Goal: Task Accomplishment & Management: Manage account settings

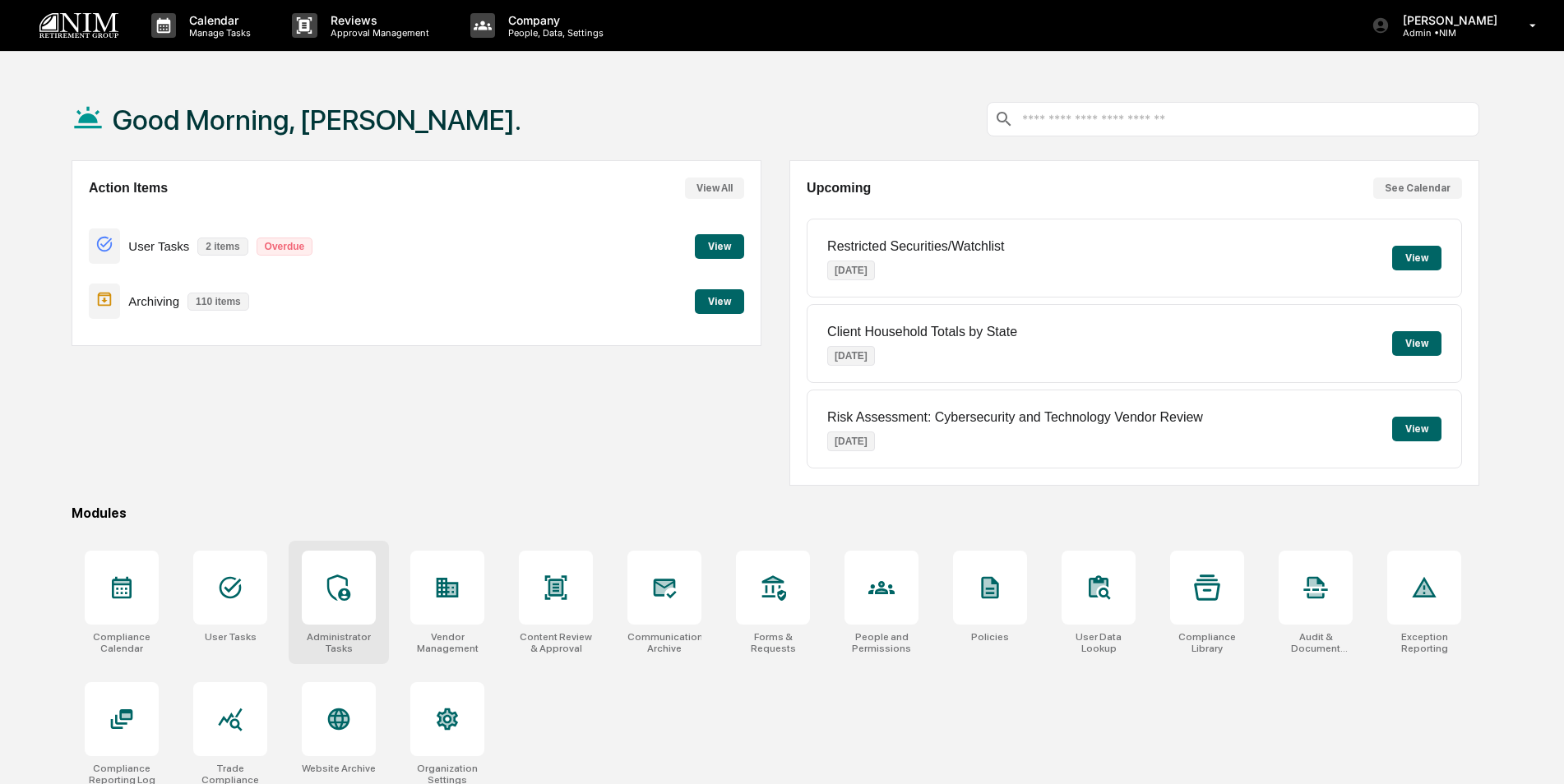
click at [342, 580] on icon at bounding box center [339, 588] width 27 height 27
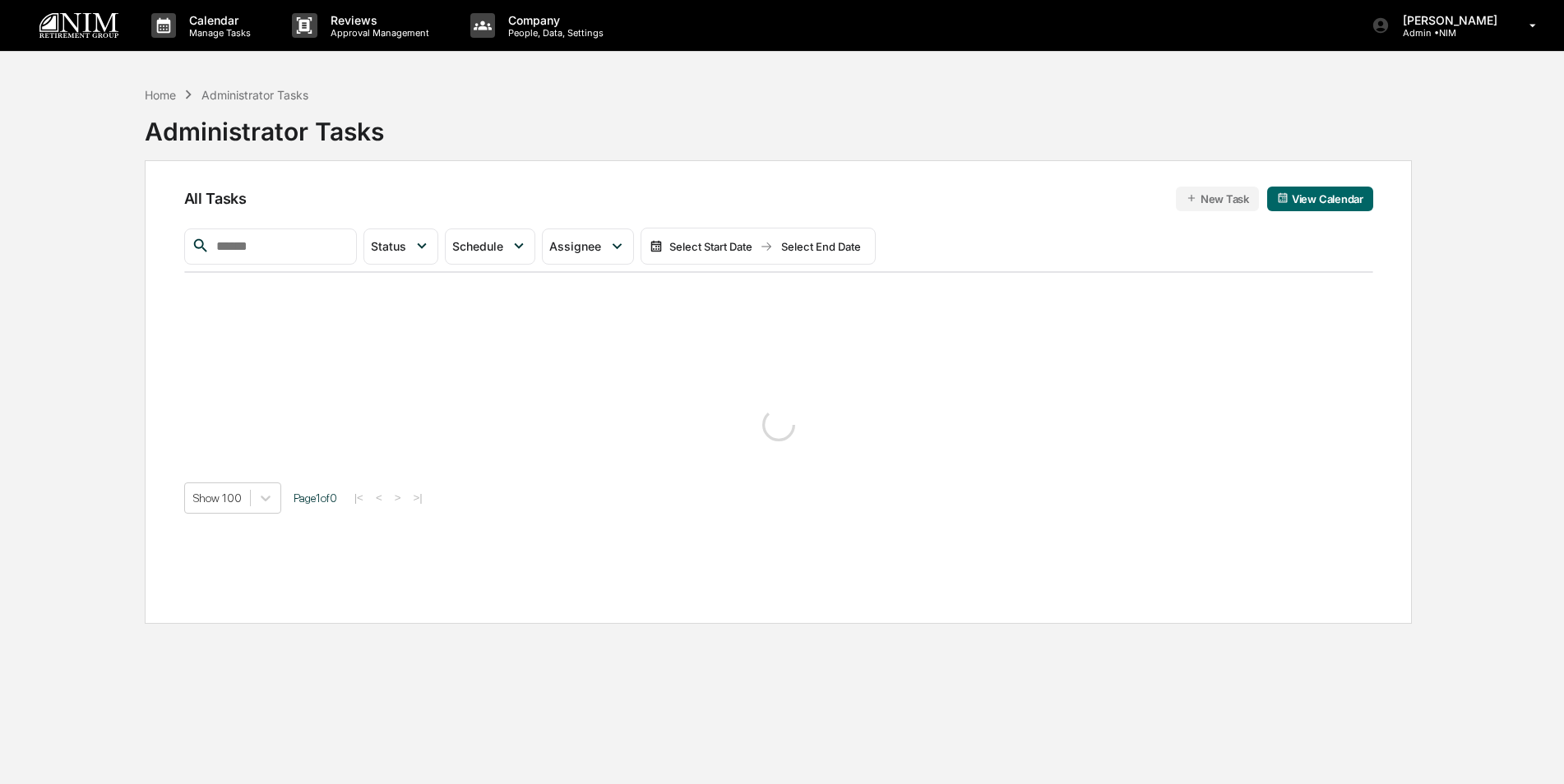
click at [305, 242] on input "text" at bounding box center [279, 246] width 140 height 21
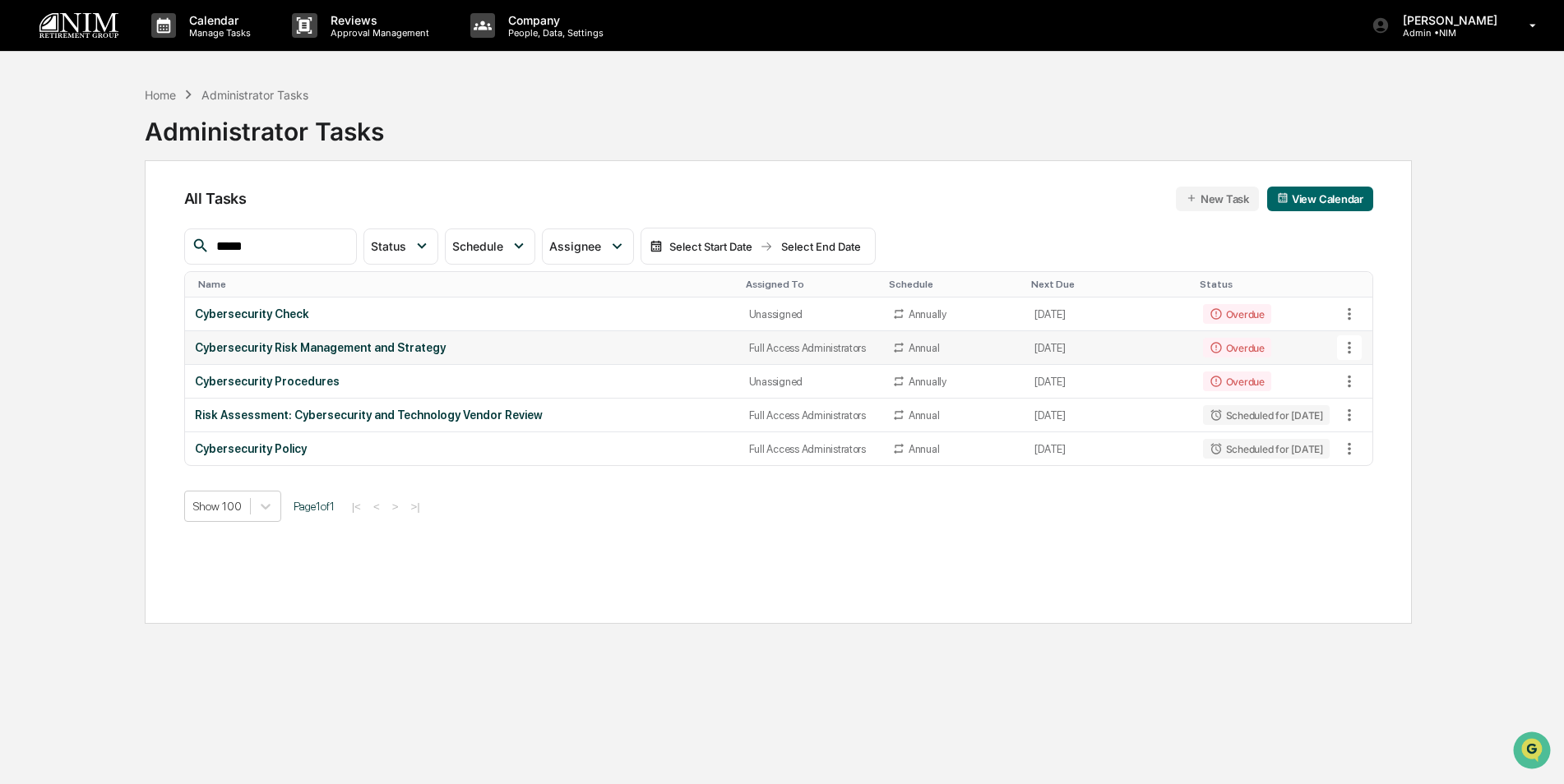
click at [1348, 351] on icon at bounding box center [1350, 348] width 18 height 18
click at [1367, 432] on img at bounding box center [1365, 438] width 13 height 13
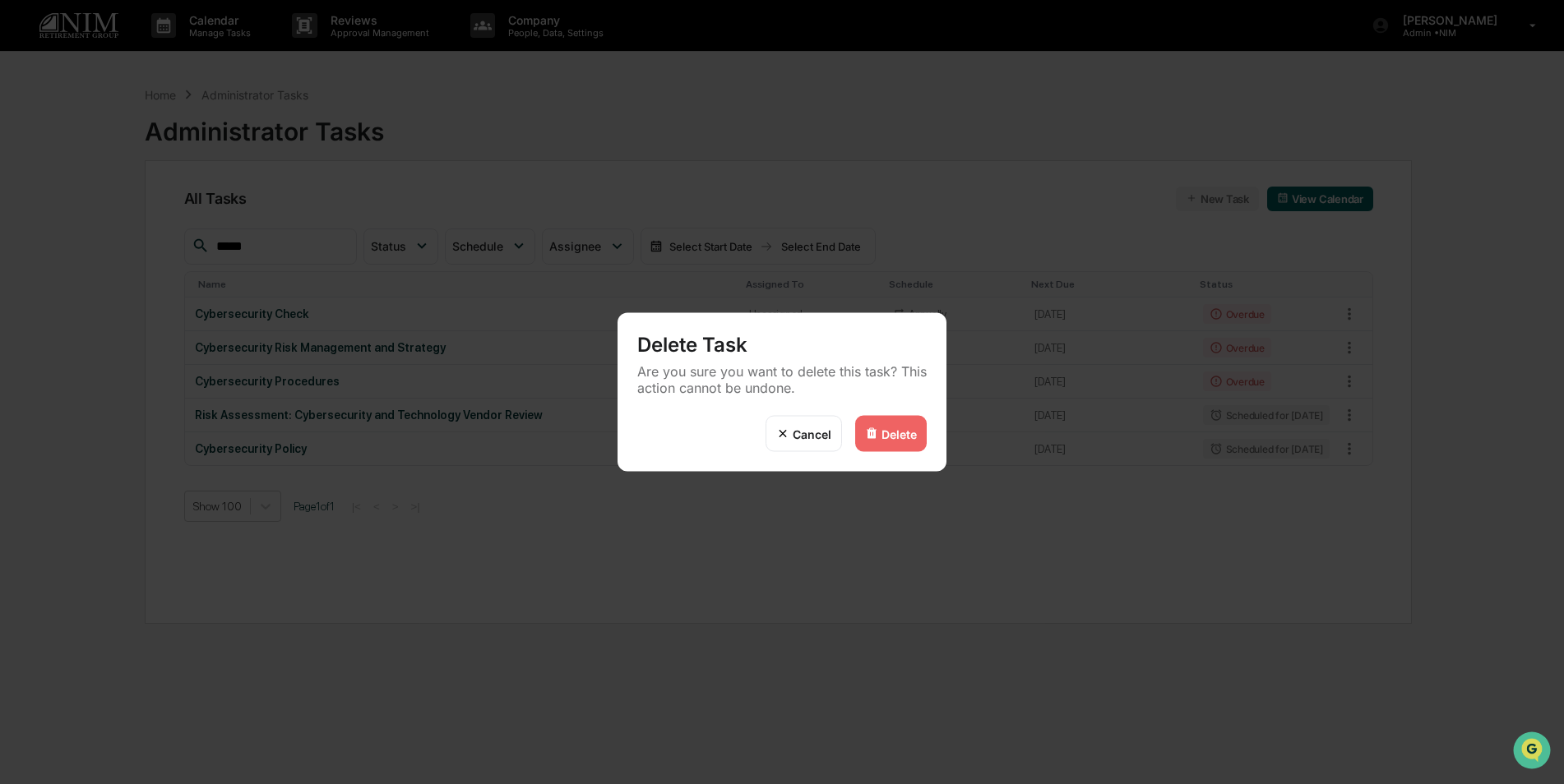
click at [882, 434] on div "Delete" at bounding box center [899, 434] width 36 height 14
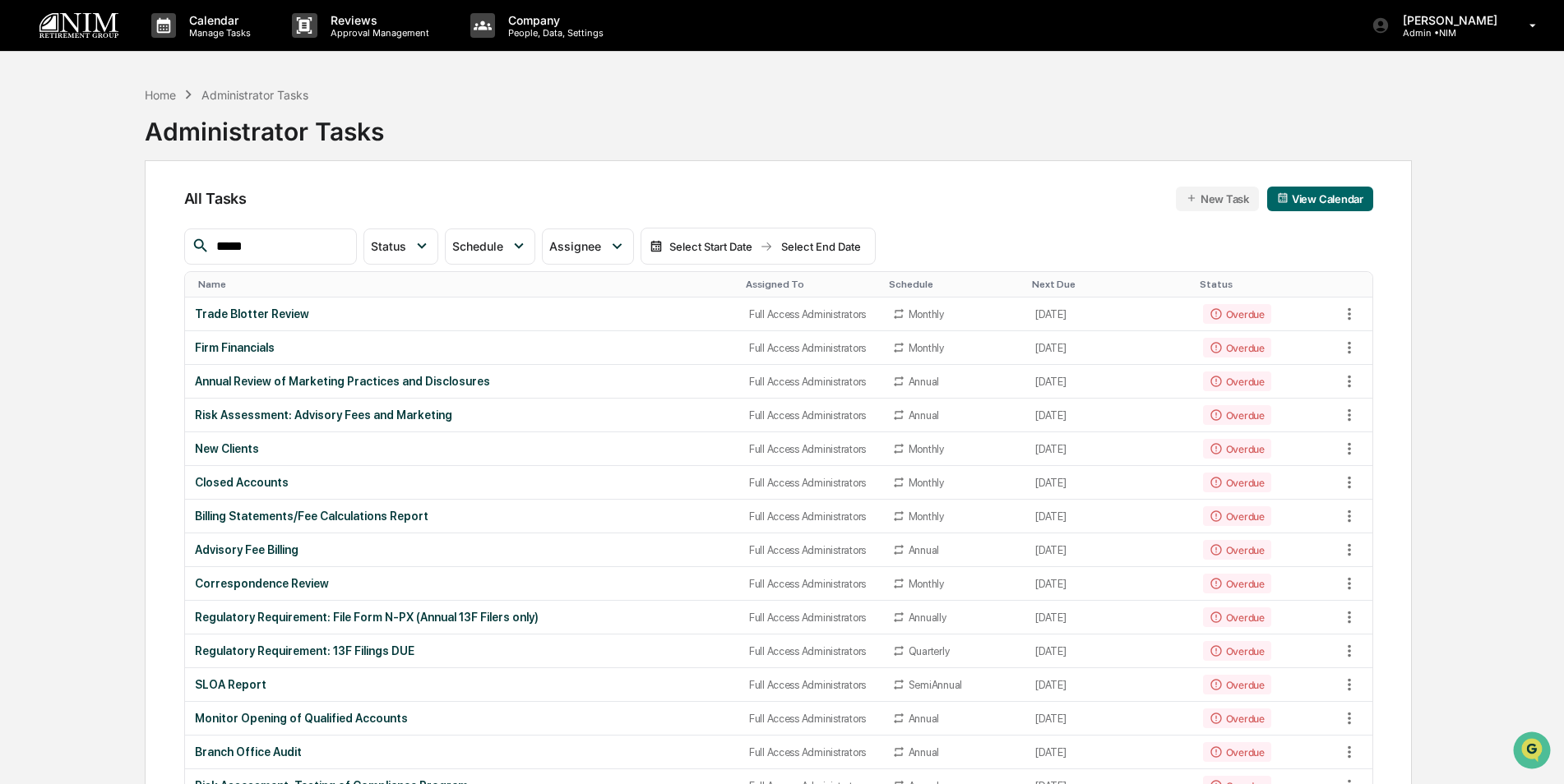
click at [289, 246] on input "*****" at bounding box center [279, 246] width 140 height 21
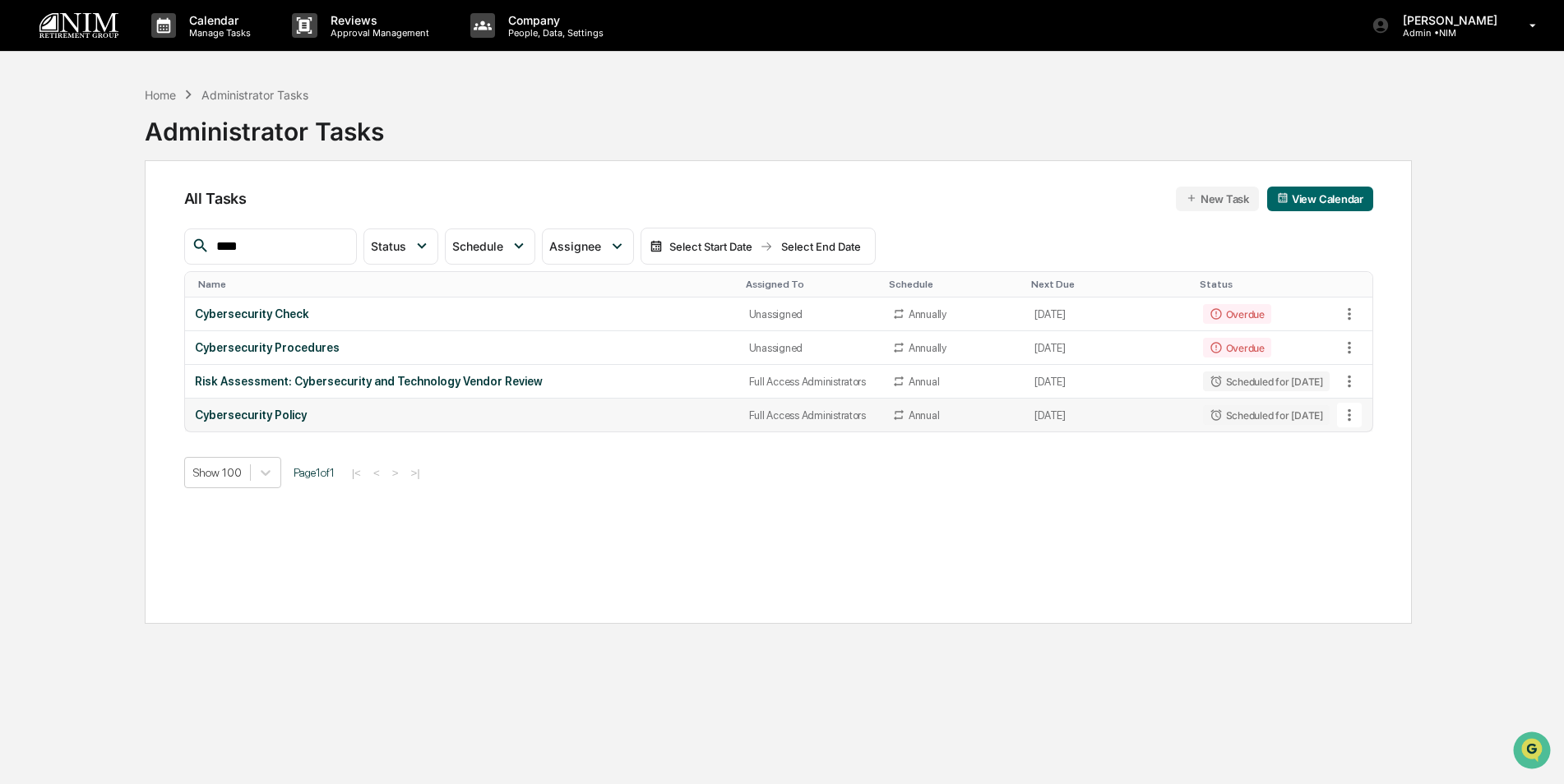
type input "****"
click at [1351, 420] on icon at bounding box center [1350, 416] width 4 height 12
click at [1365, 509] on img at bounding box center [1365, 505] width 13 height 13
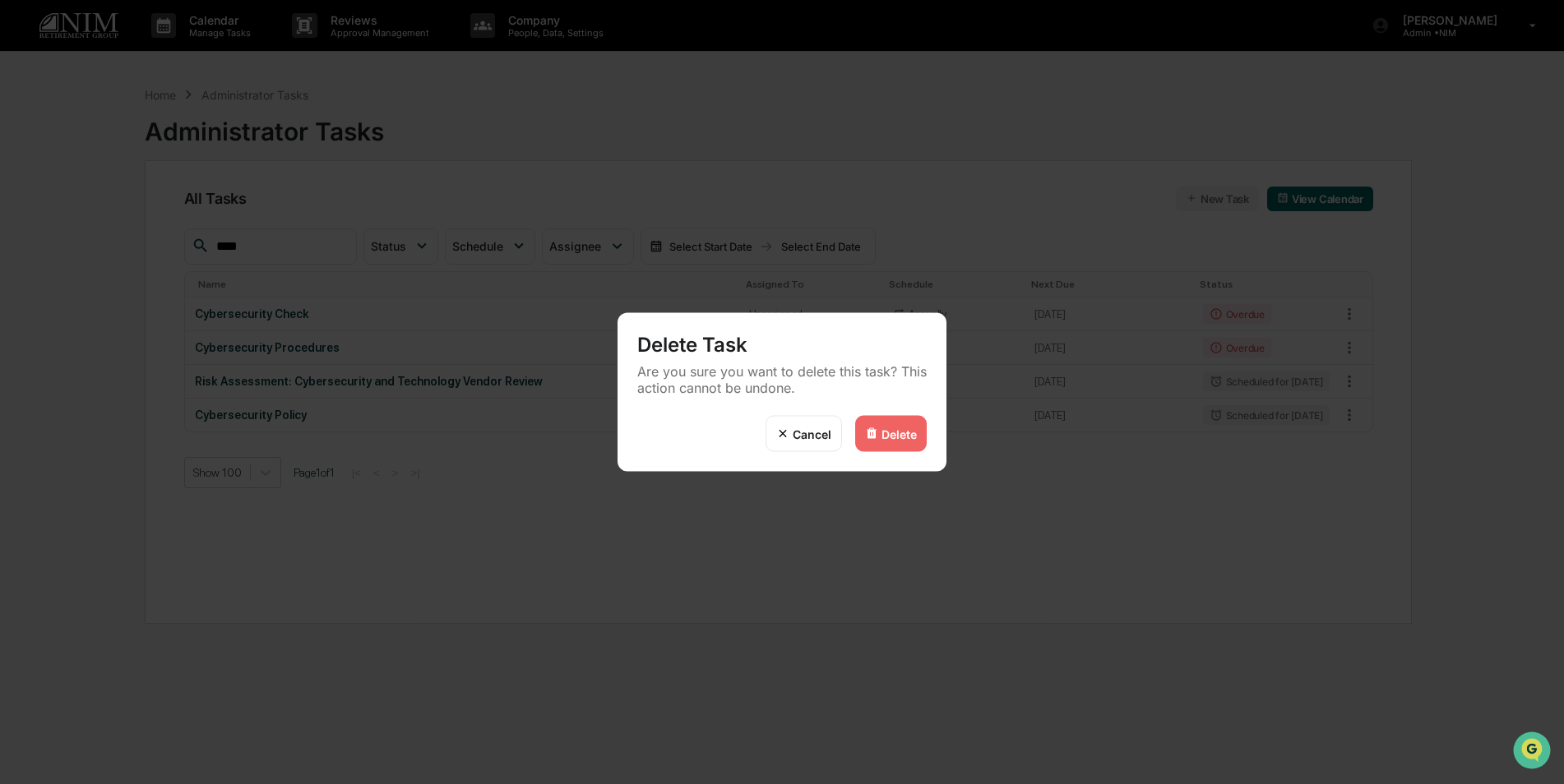
click at [878, 433] on div "Delete" at bounding box center [891, 434] width 71 height 36
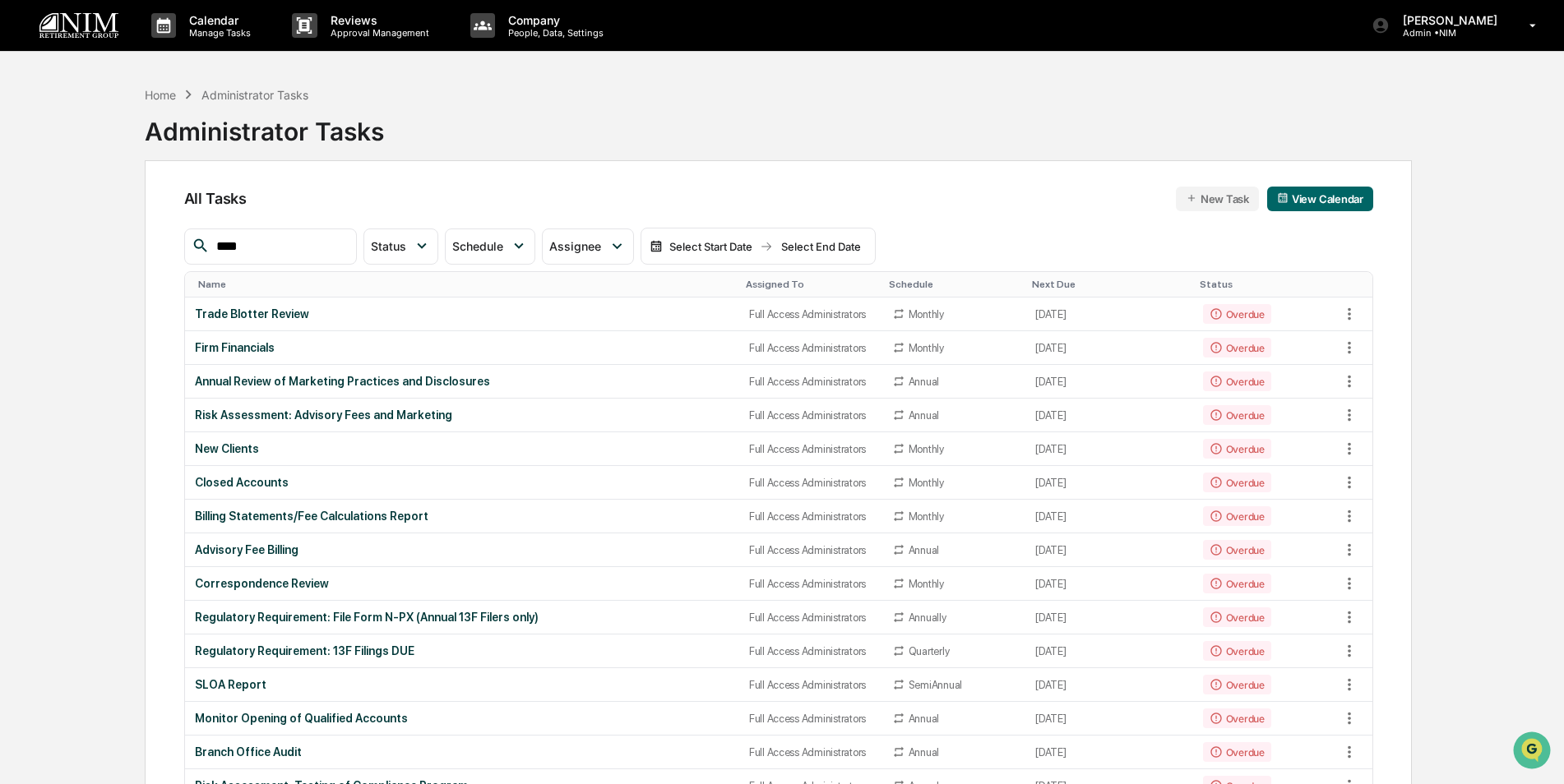
click at [747, 283] on div "Assigned To" at bounding box center [811, 284] width 130 height 12
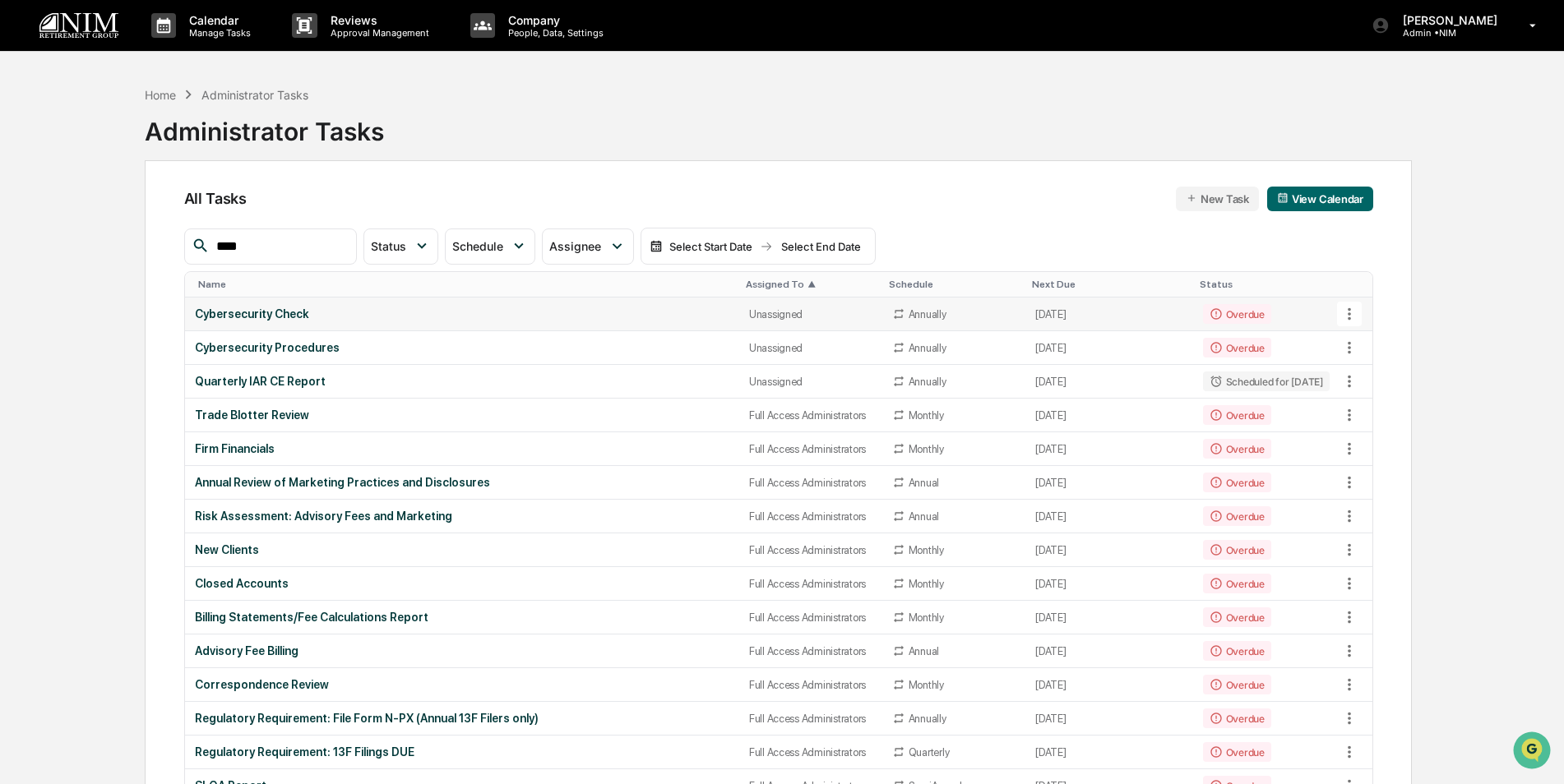
click at [645, 306] on td "Cybersecurity Check" at bounding box center [461, 315] width 554 height 34
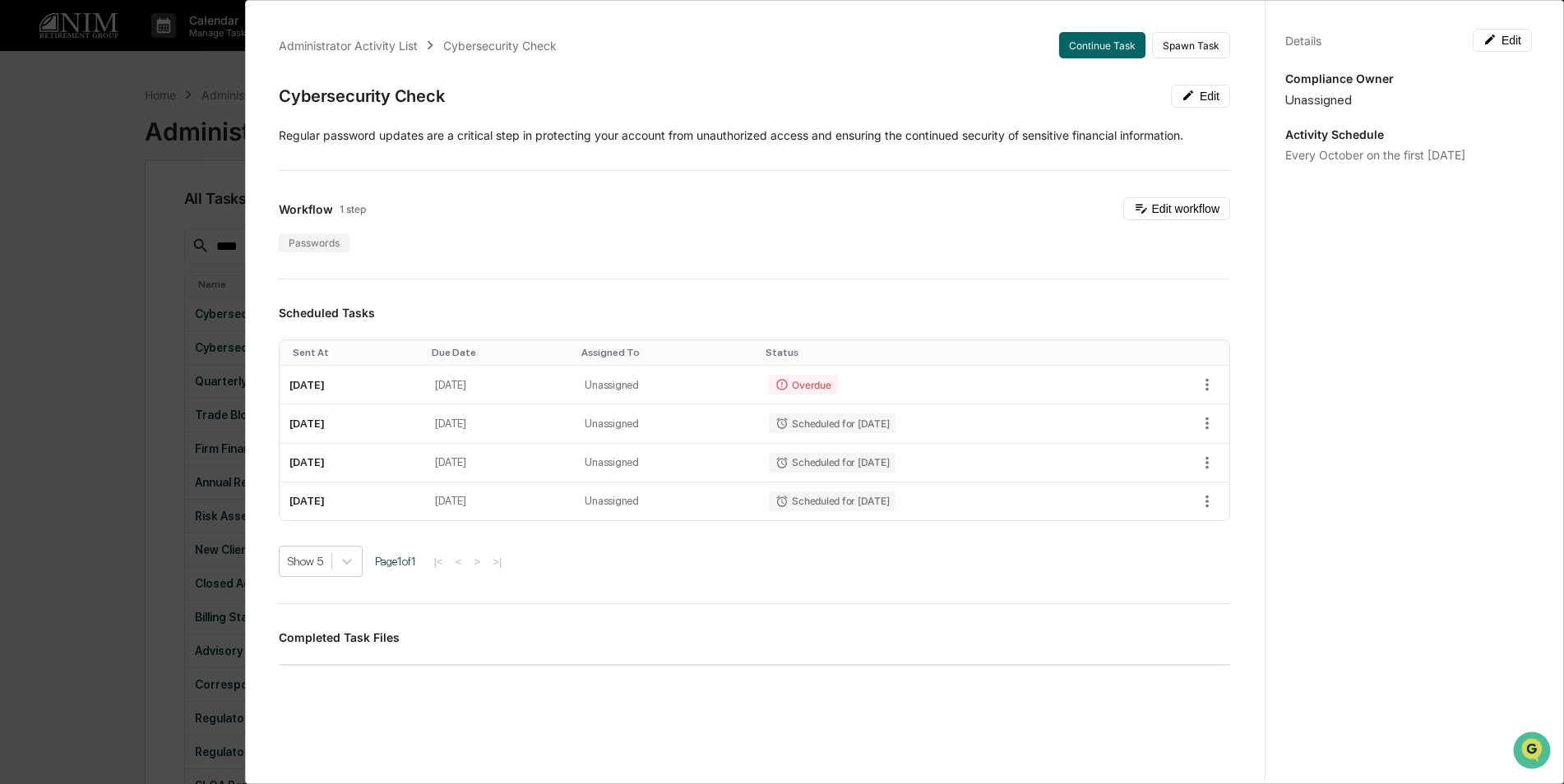
click at [1505, 22] on div "Details Edit Compliance Owner Unassigned Activity Schedule Every October on the…" at bounding box center [1408, 407] width 287 height 824
click at [1510, 41] on button "Edit" at bounding box center [1502, 40] width 60 height 23
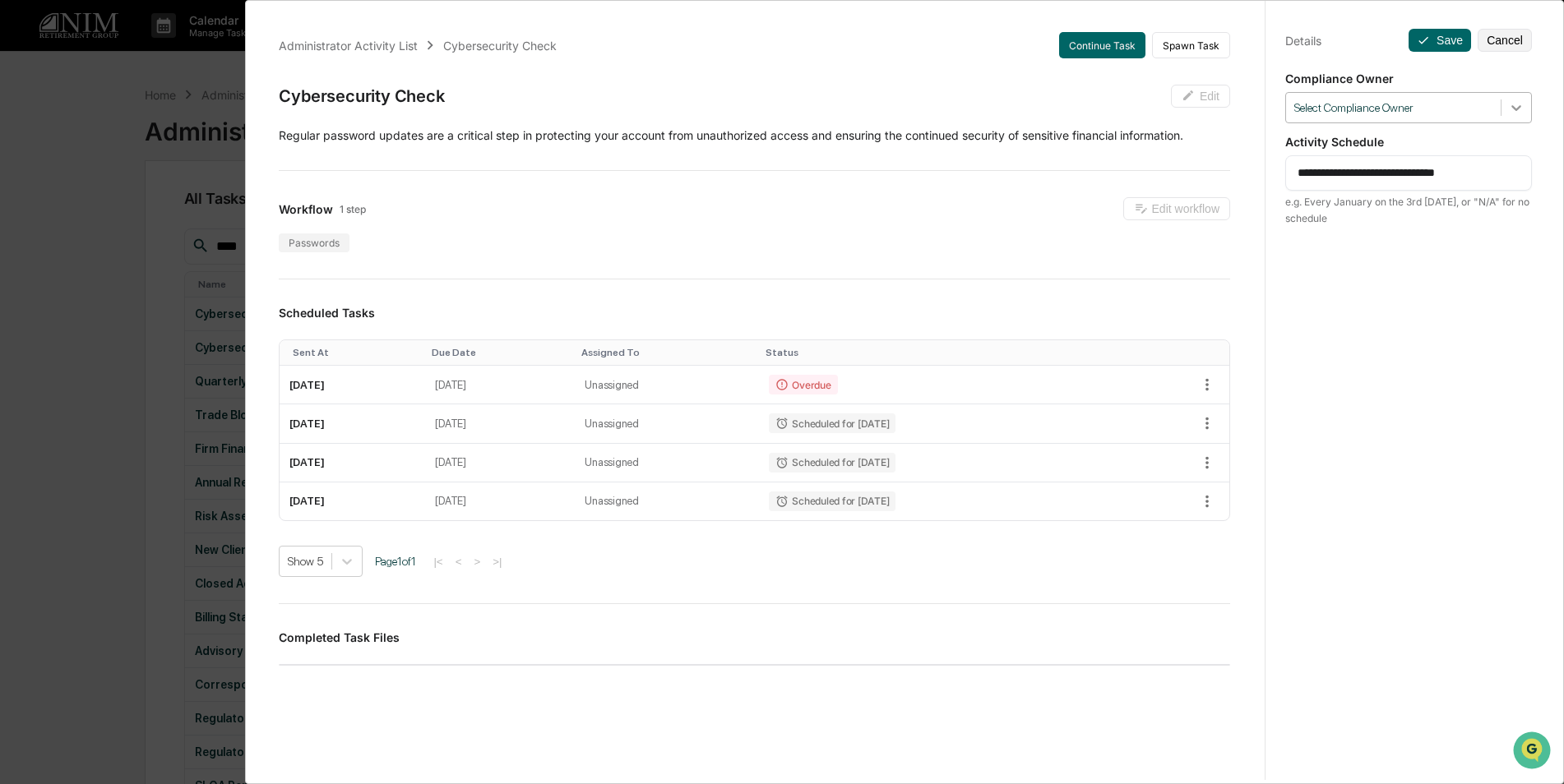
click at [1512, 109] on icon at bounding box center [1516, 108] width 16 height 16
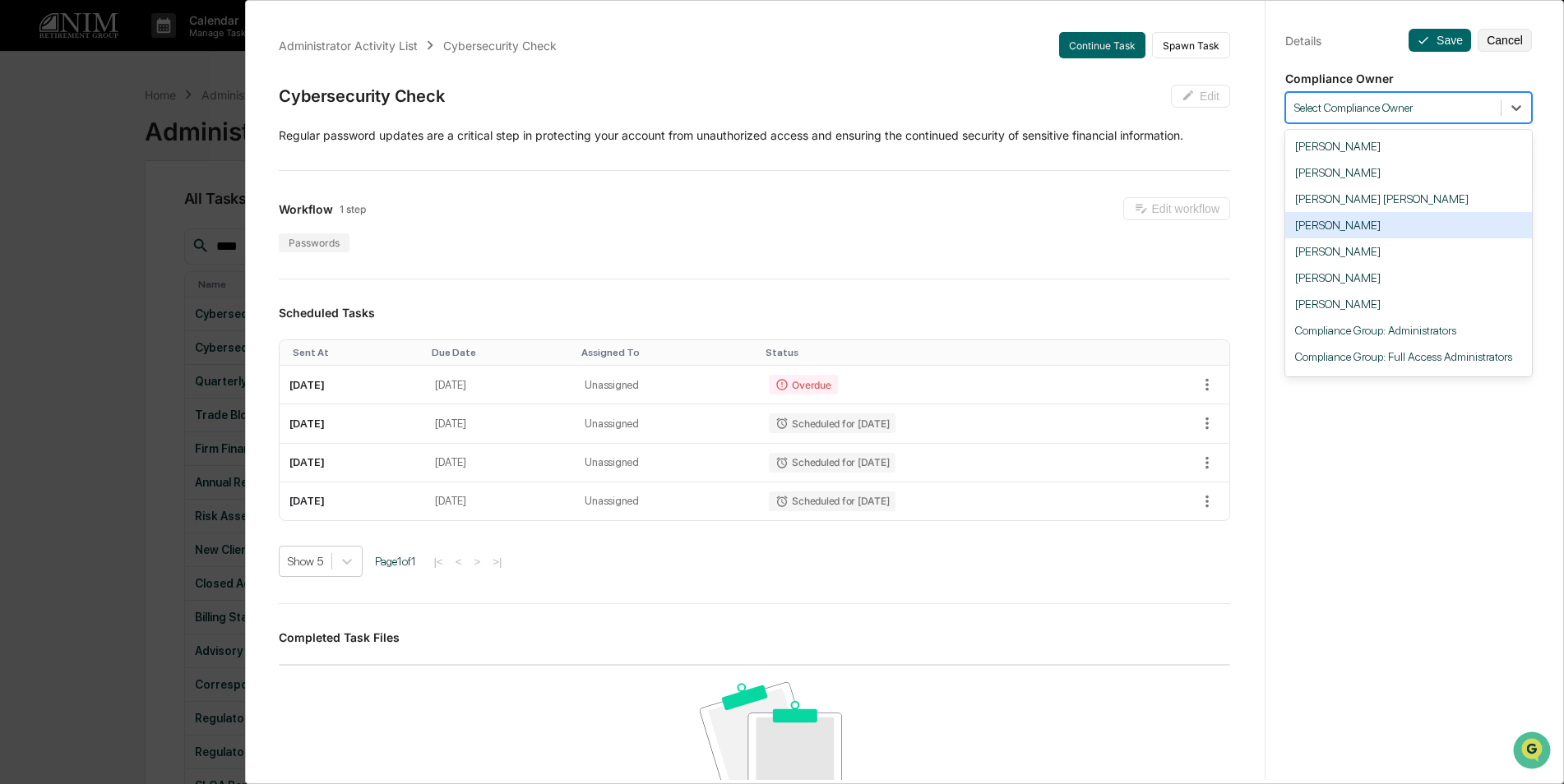
scroll to position [23, 0]
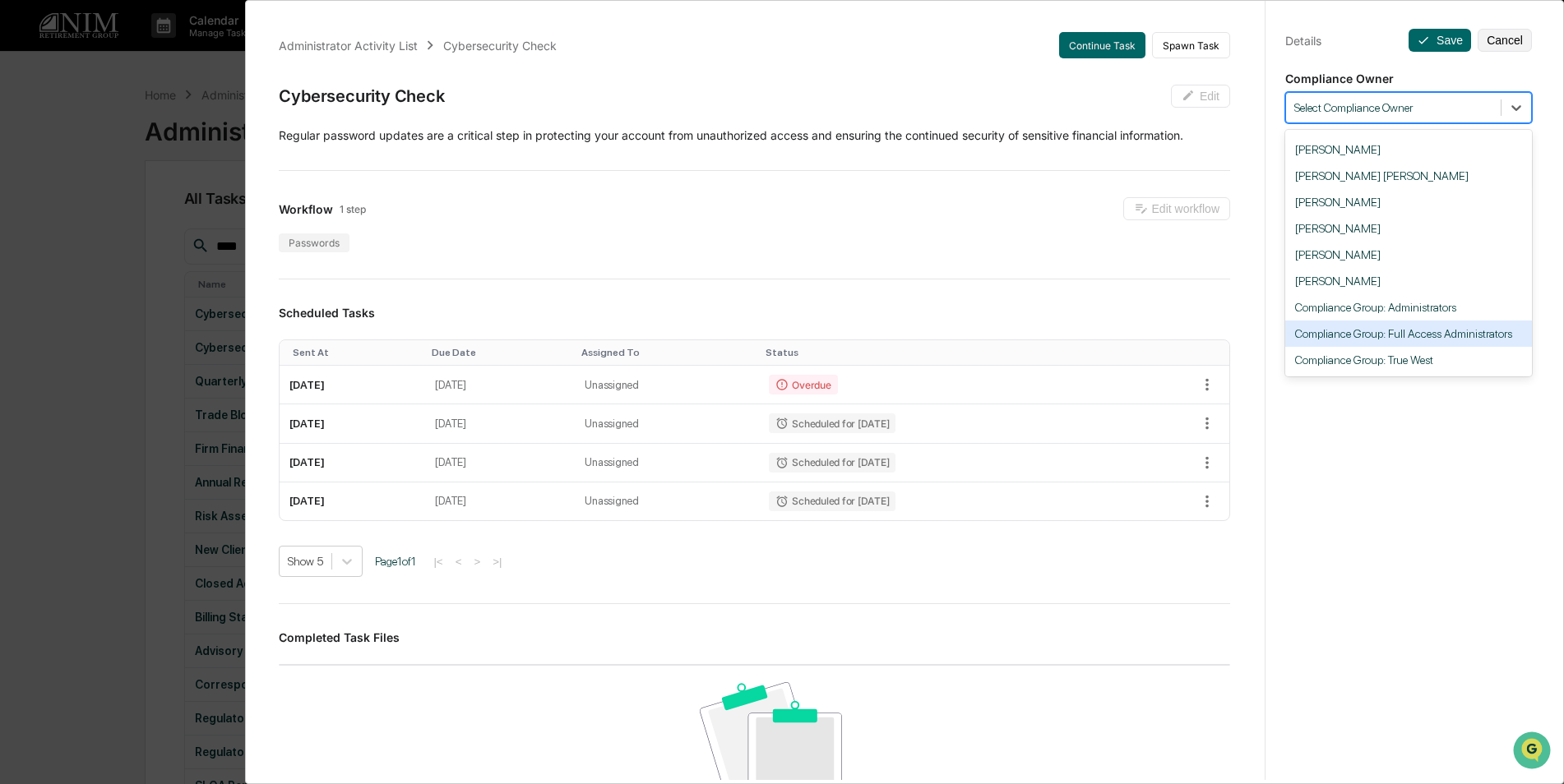
click at [1438, 340] on div "Compliance Group: Full Access Administrators" at bounding box center [1408, 334] width 246 height 27
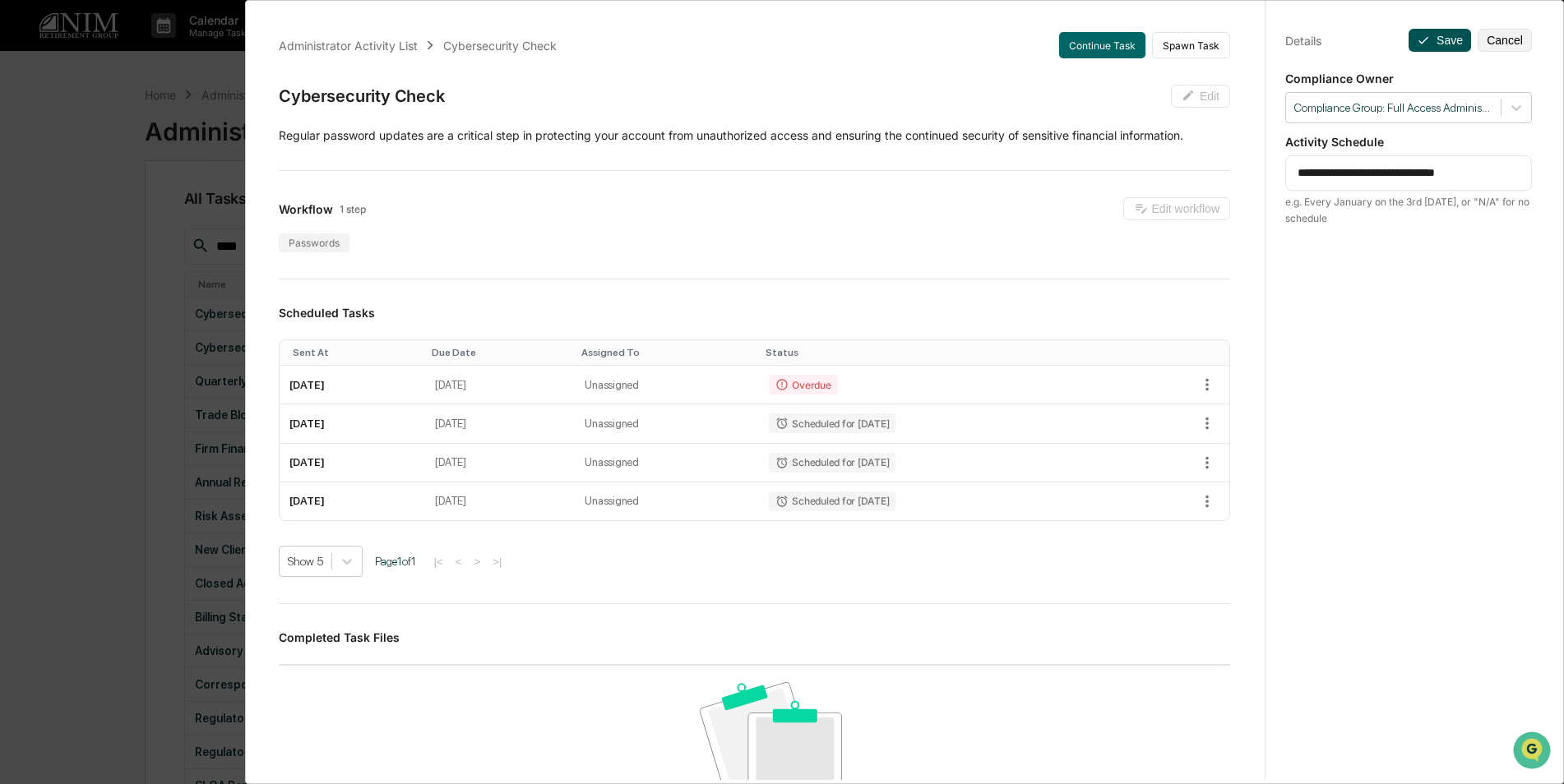
click at [1444, 39] on button "Save" at bounding box center [1440, 40] width 62 height 23
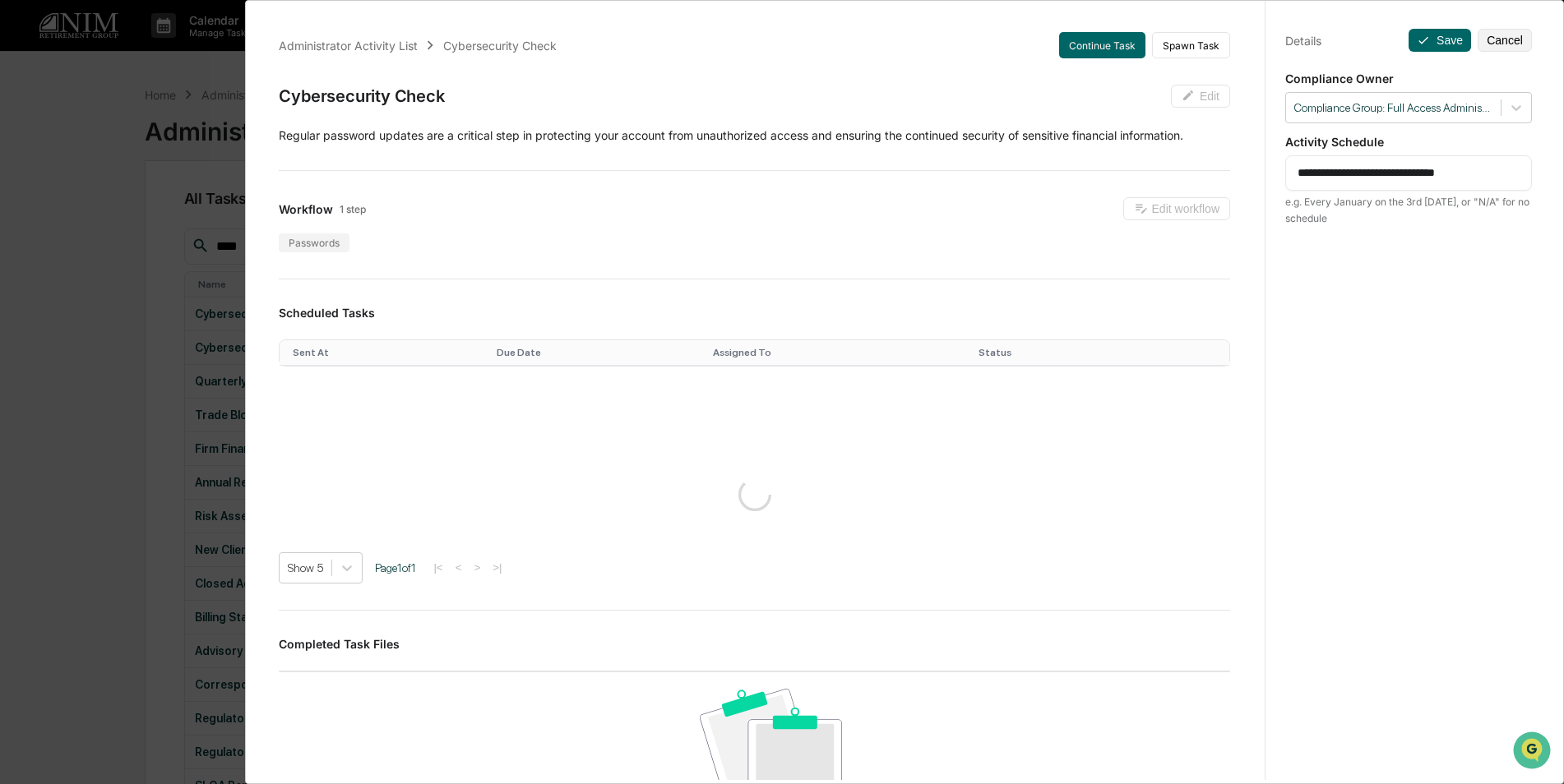
click at [69, 286] on div "**********" at bounding box center [782, 392] width 1564 height 784
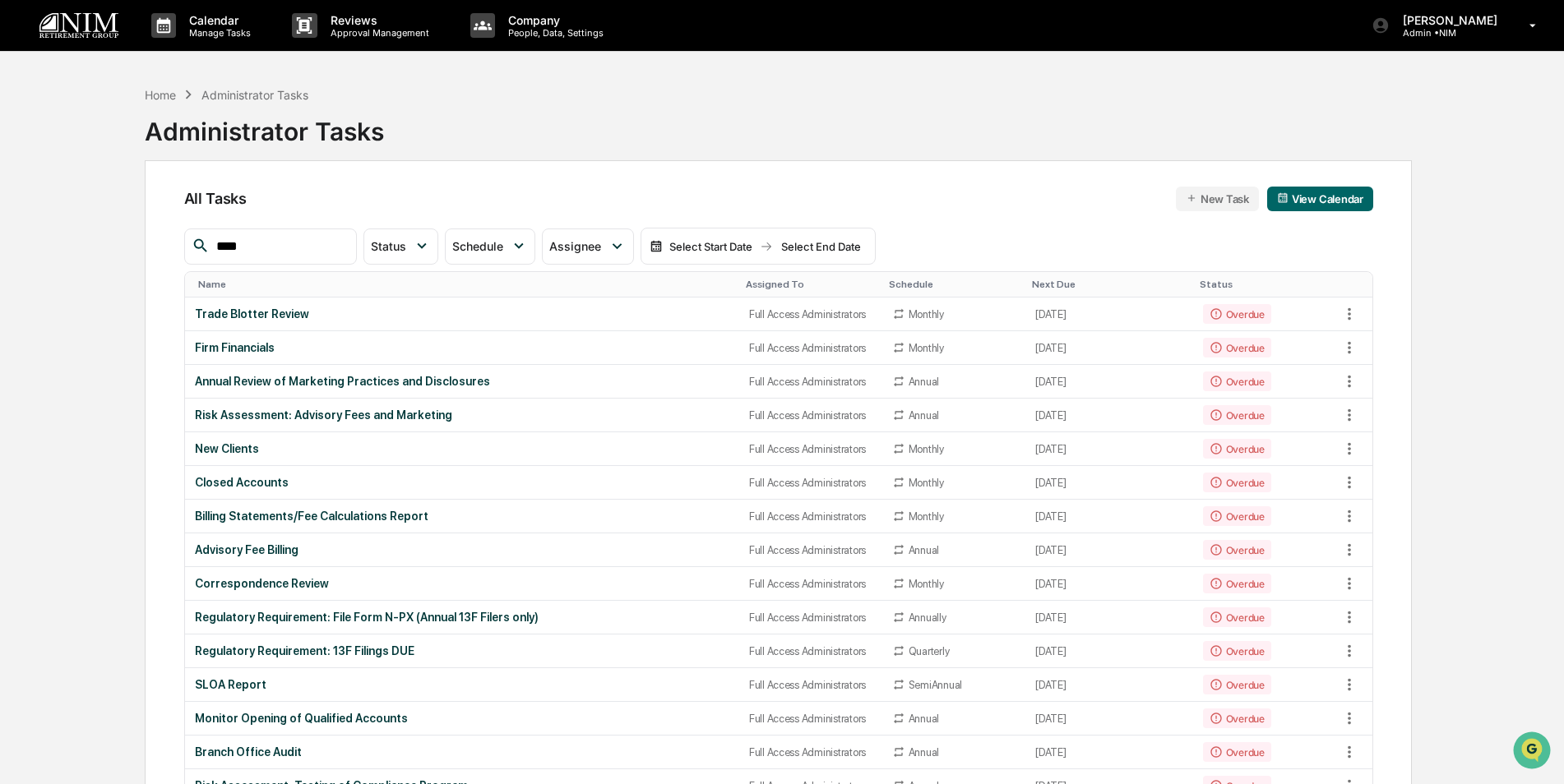
click at [746, 284] on div "Assigned To" at bounding box center [811, 284] width 130 height 12
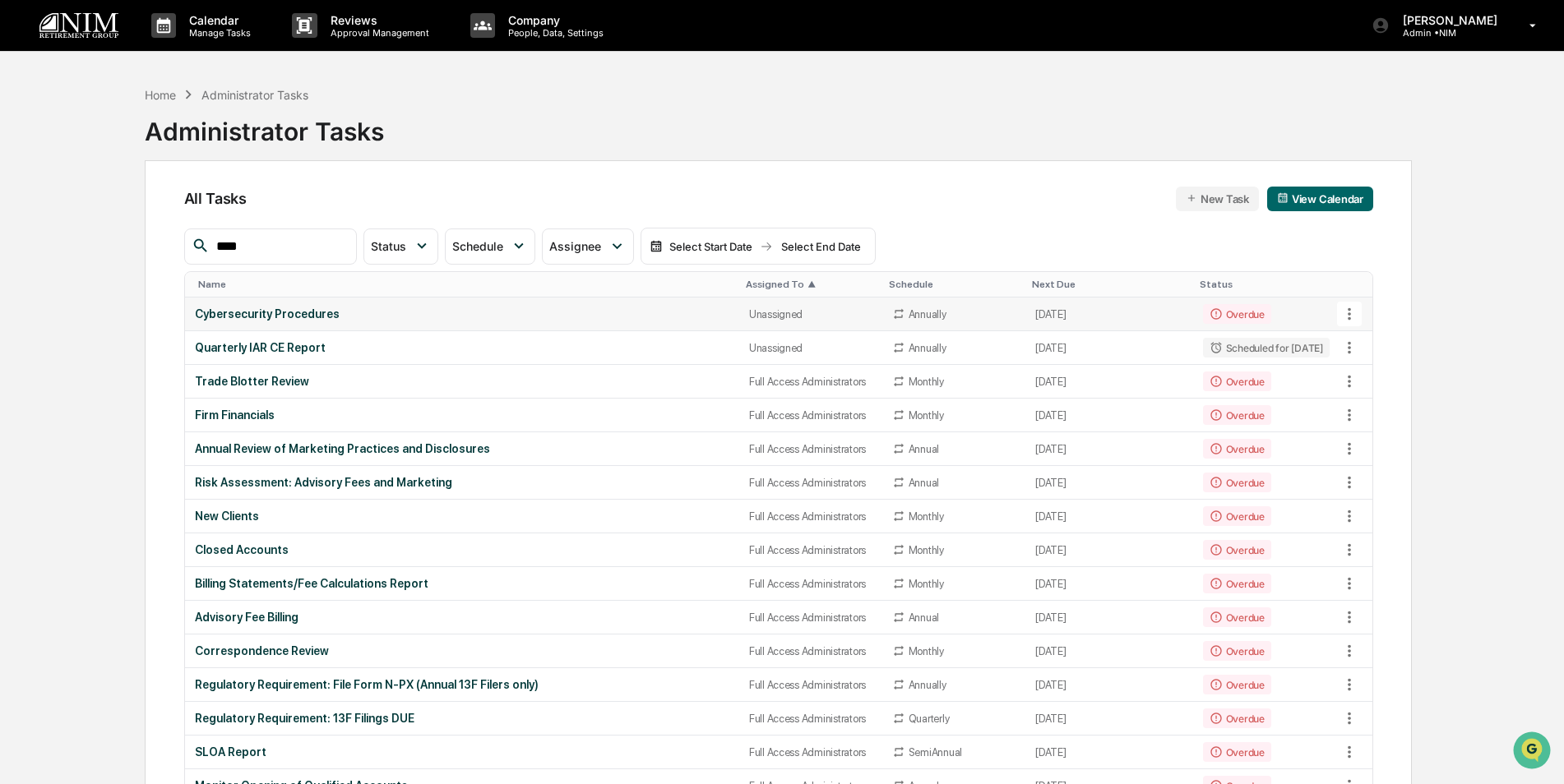
click at [659, 312] on div "Cybersecurity Procedures" at bounding box center [461, 314] width 534 height 13
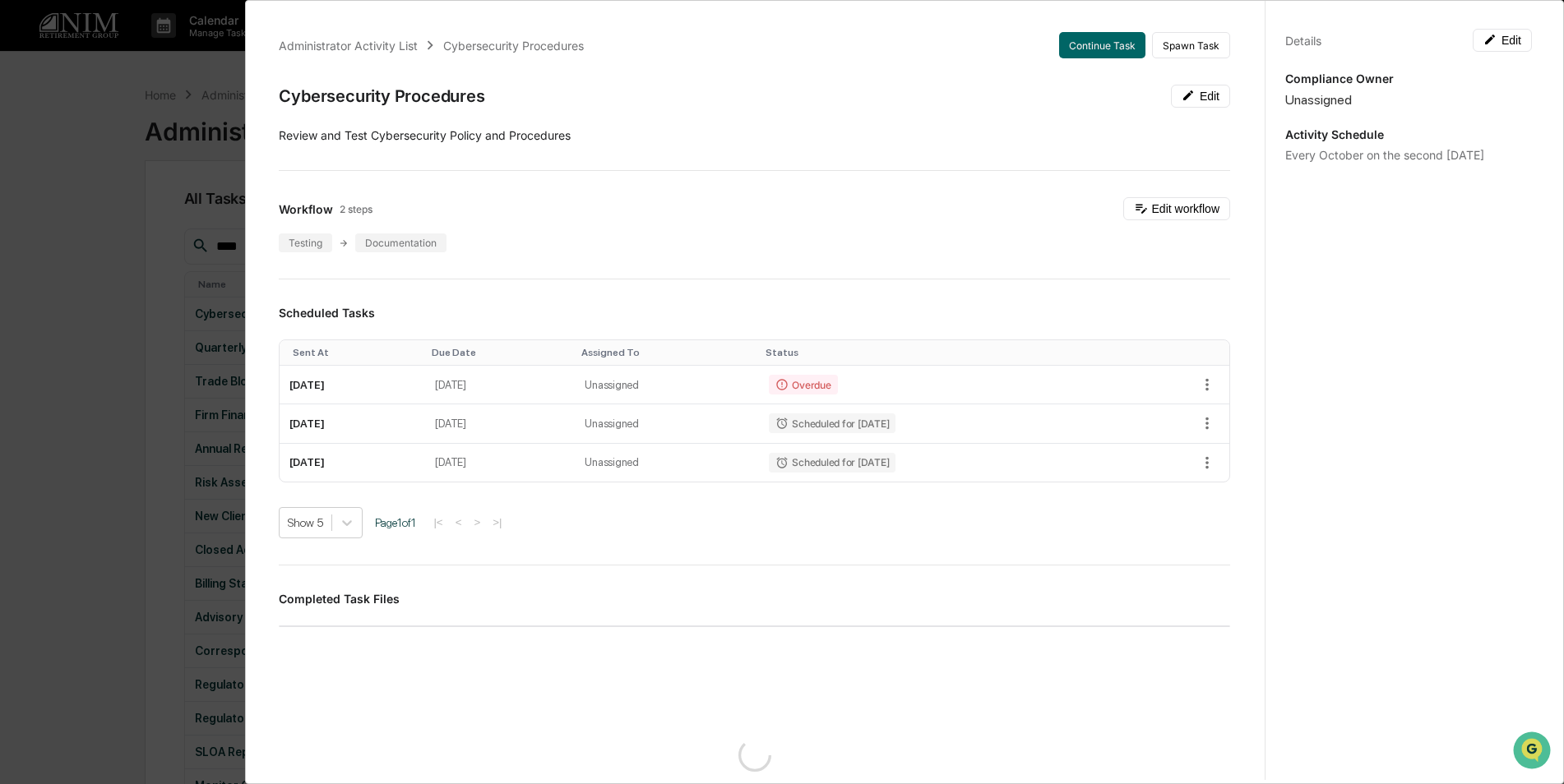
click at [1485, 52] on div "Details Edit Compliance Owner Unassigned Activity Schedule Every October on the…" at bounding box center [1408, 407] width 287 height 824
click at [1489, 42] on button "Edit" at bounding box center [1502, 40] width 60 height 23
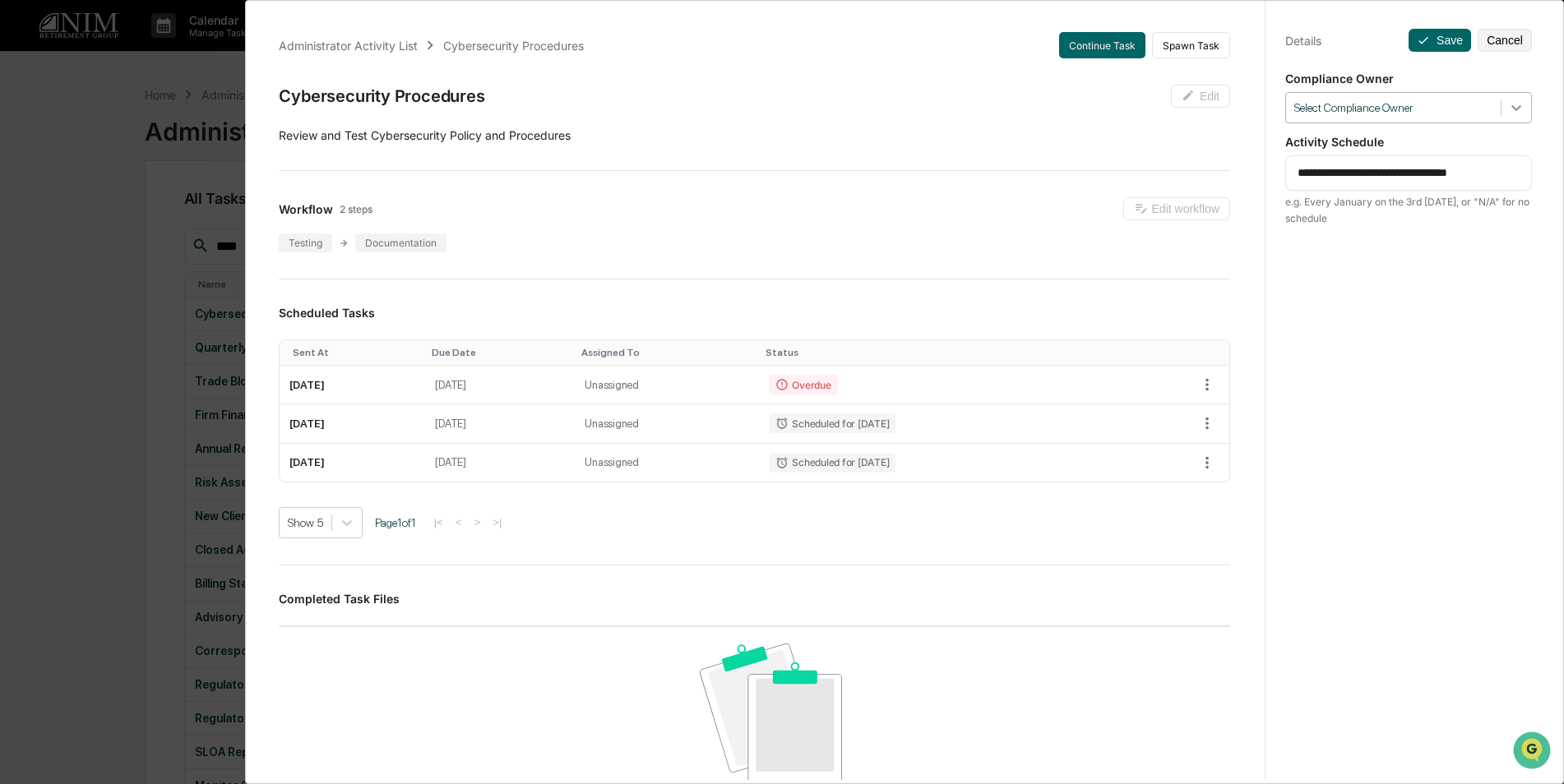
click at [1517, 116] on div at bounding box center [1516, 108] width 29 height 29
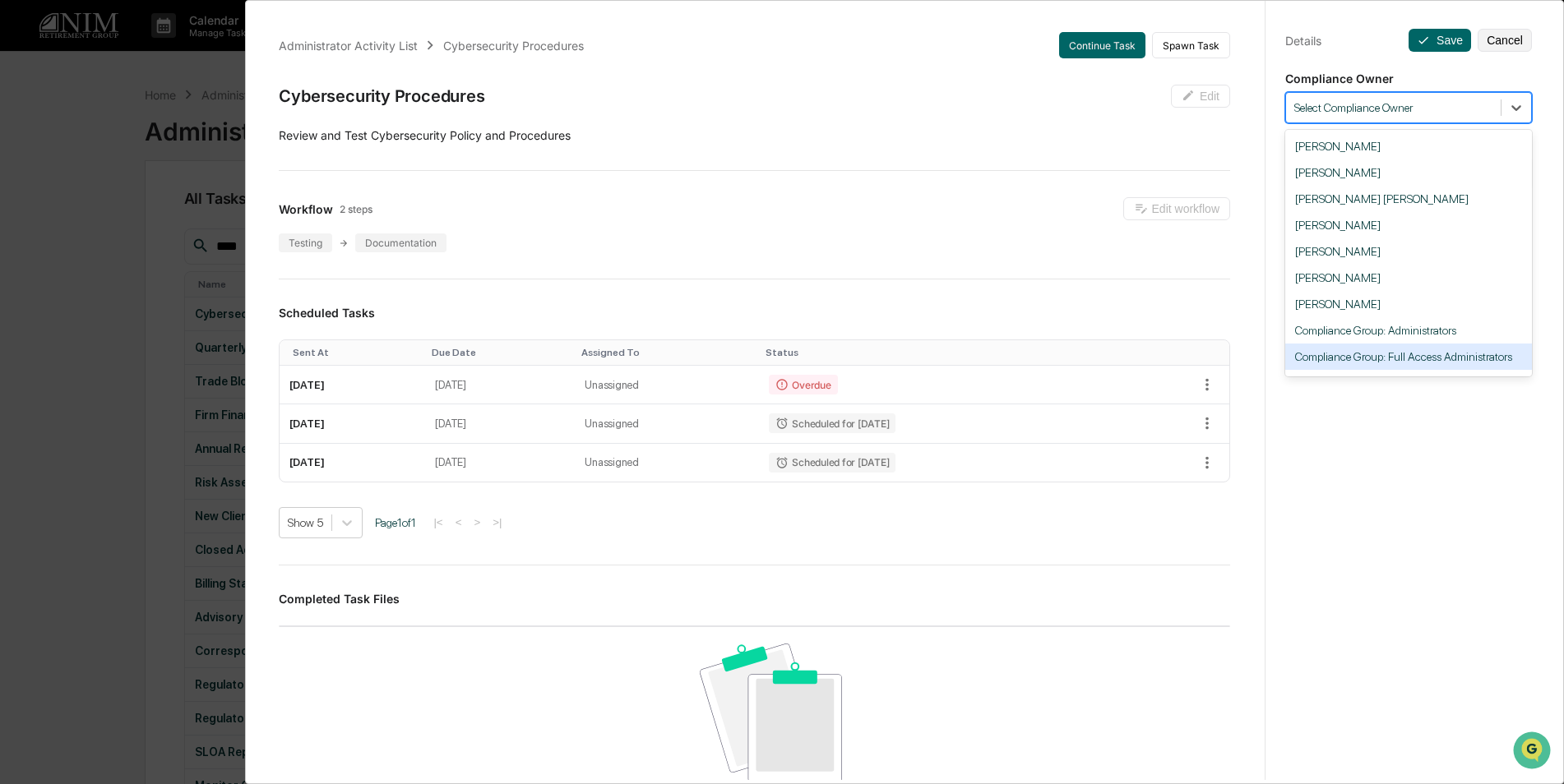
click at [1465, 366] on div "Compliance Group: Full Access Administrators" at bounding box center [1408, 357] width 246 height 27
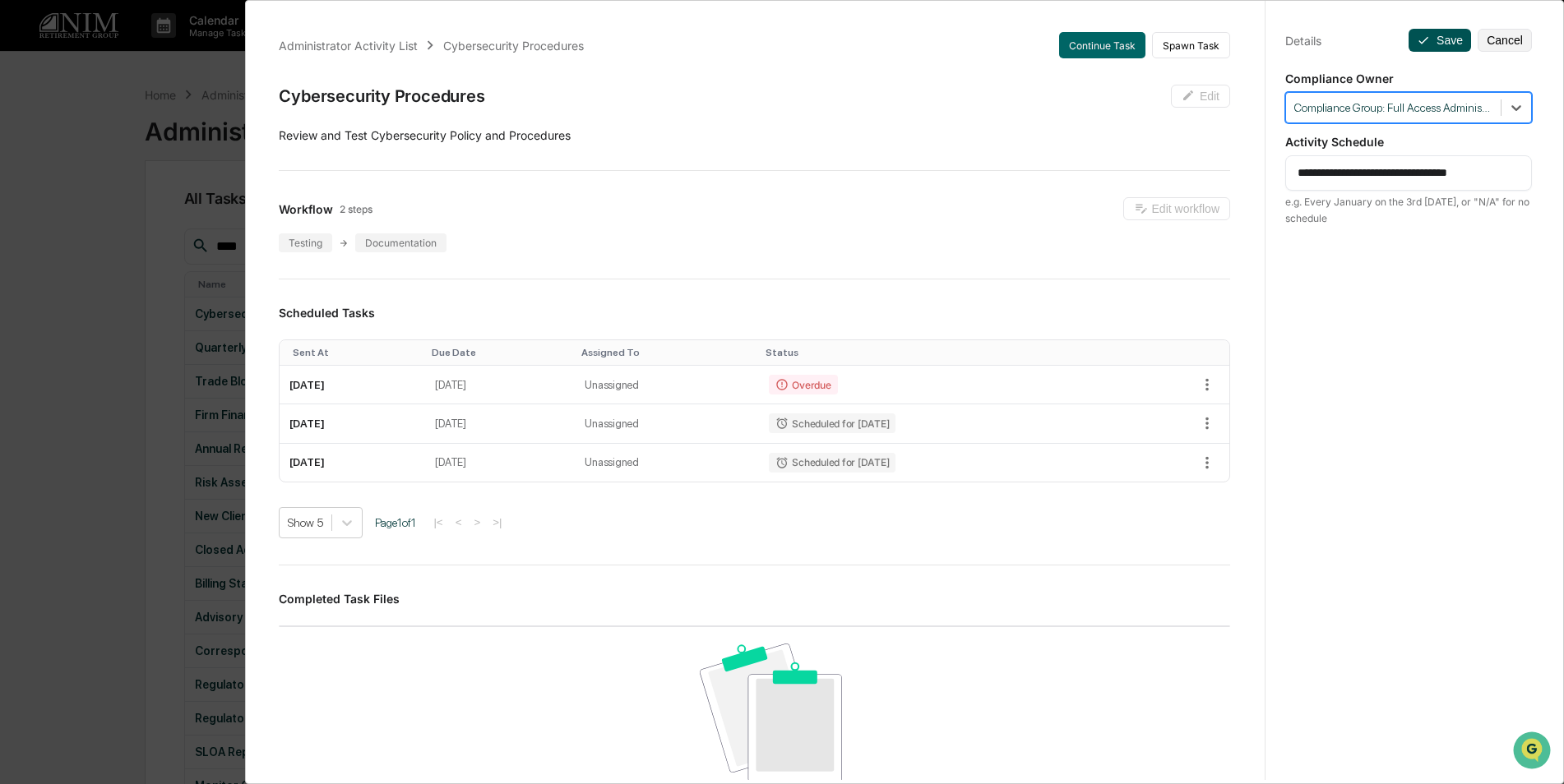
click at [1426, 41] on button "Save" at bounding box center [1440, 40] width 62 height 23
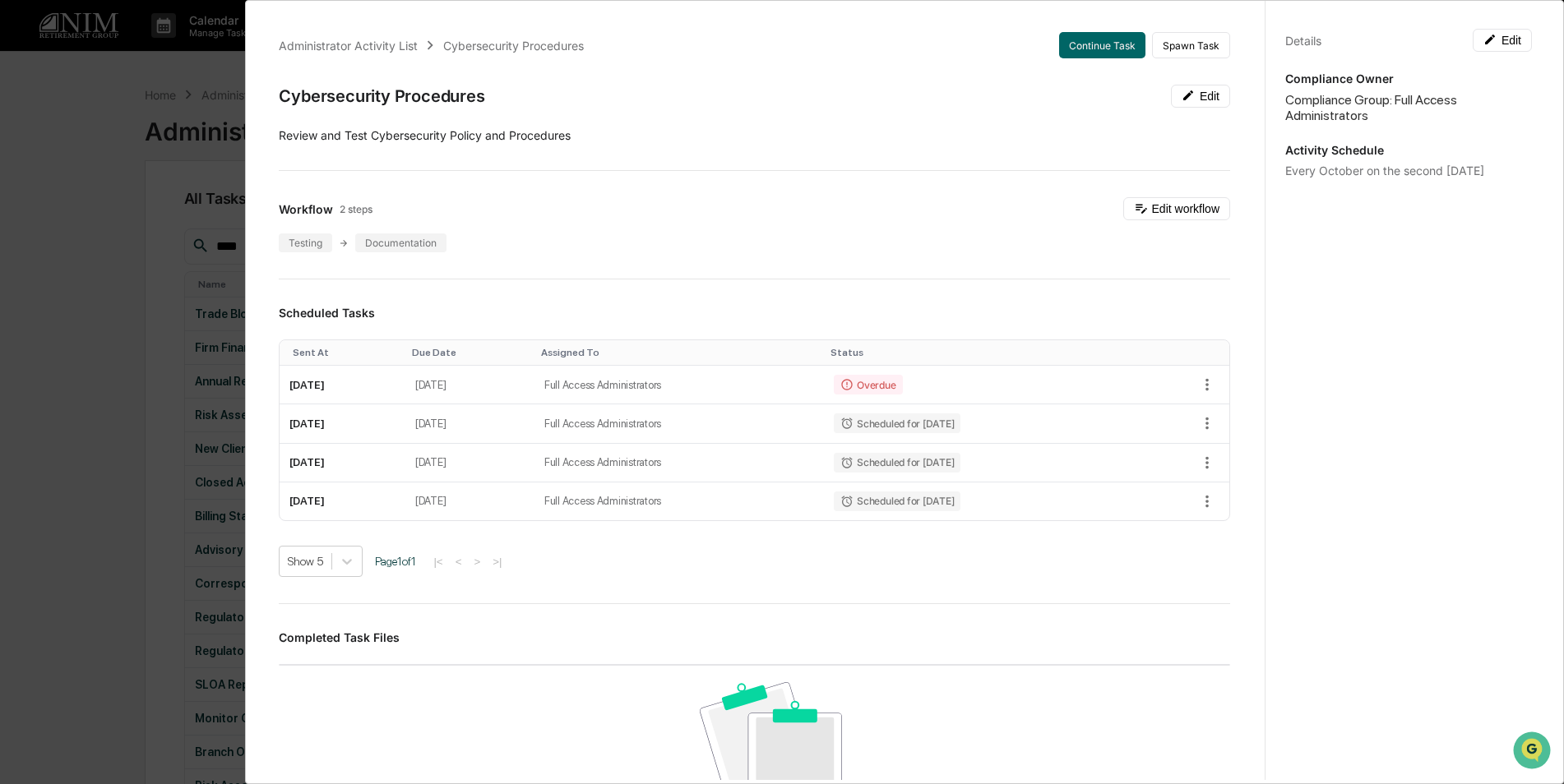
click at [82, 244] on div "Administrator Activity List Cybersecurity Procedures Continue Task Spawn Task C…" at bounding box center [782, 392] width 1564 height 784
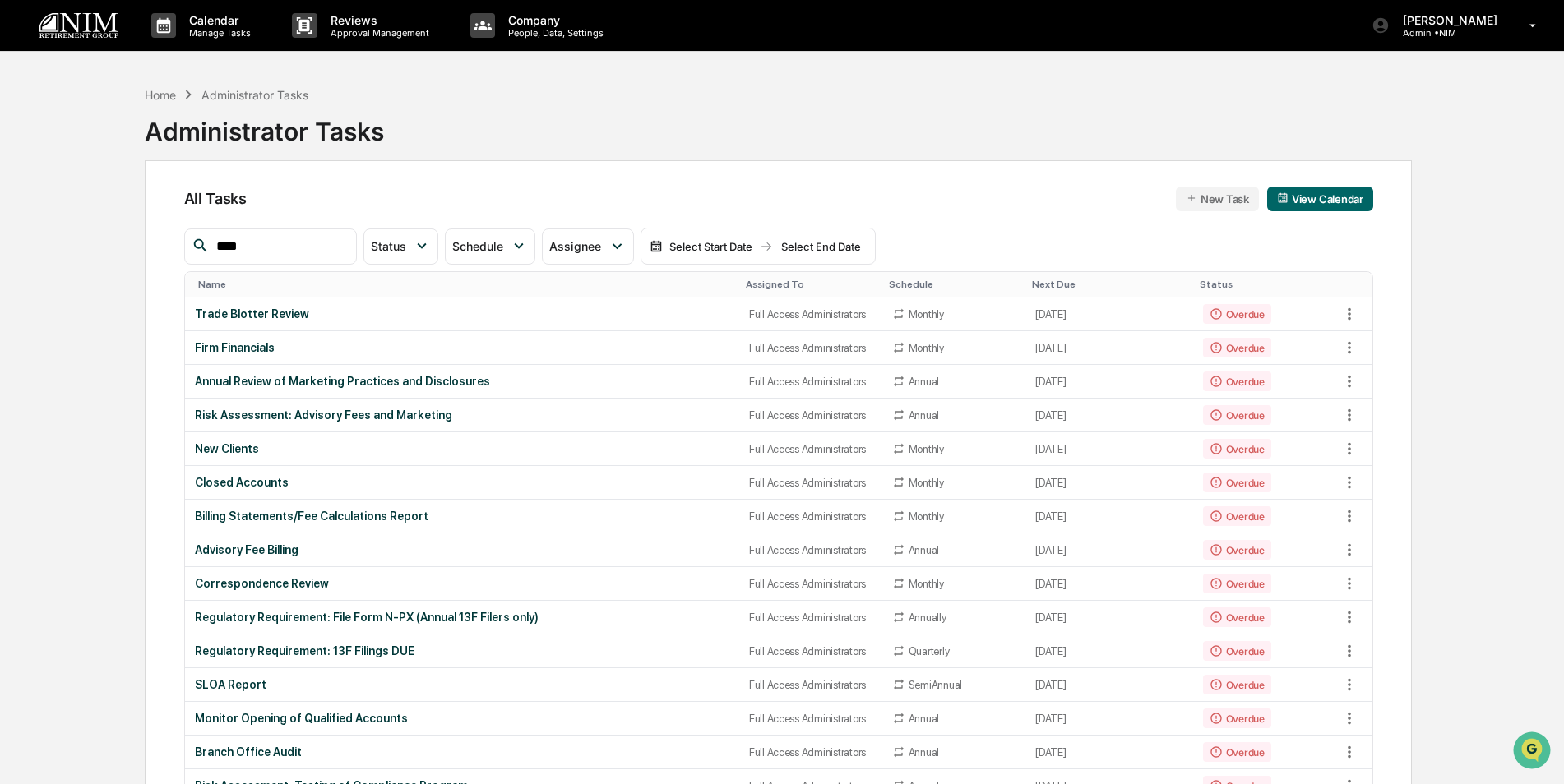
click at [746, 285] on div "Assigned To" at bounding box center [811, 284] width 130 height 12
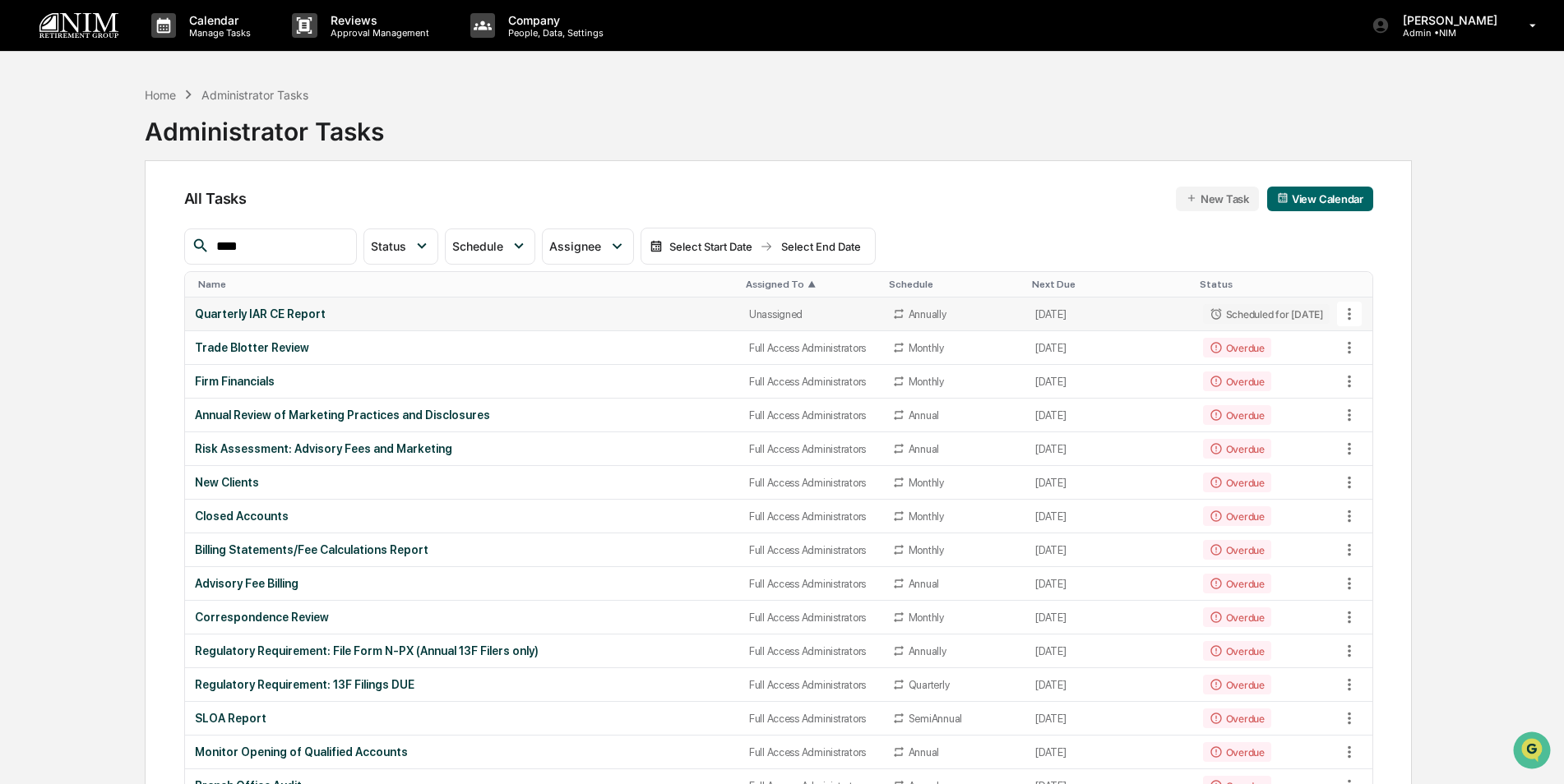
click at [669, 315] on div "Quarterly IAR CE Report" at bounding box center [461, 314] width 534 height 13
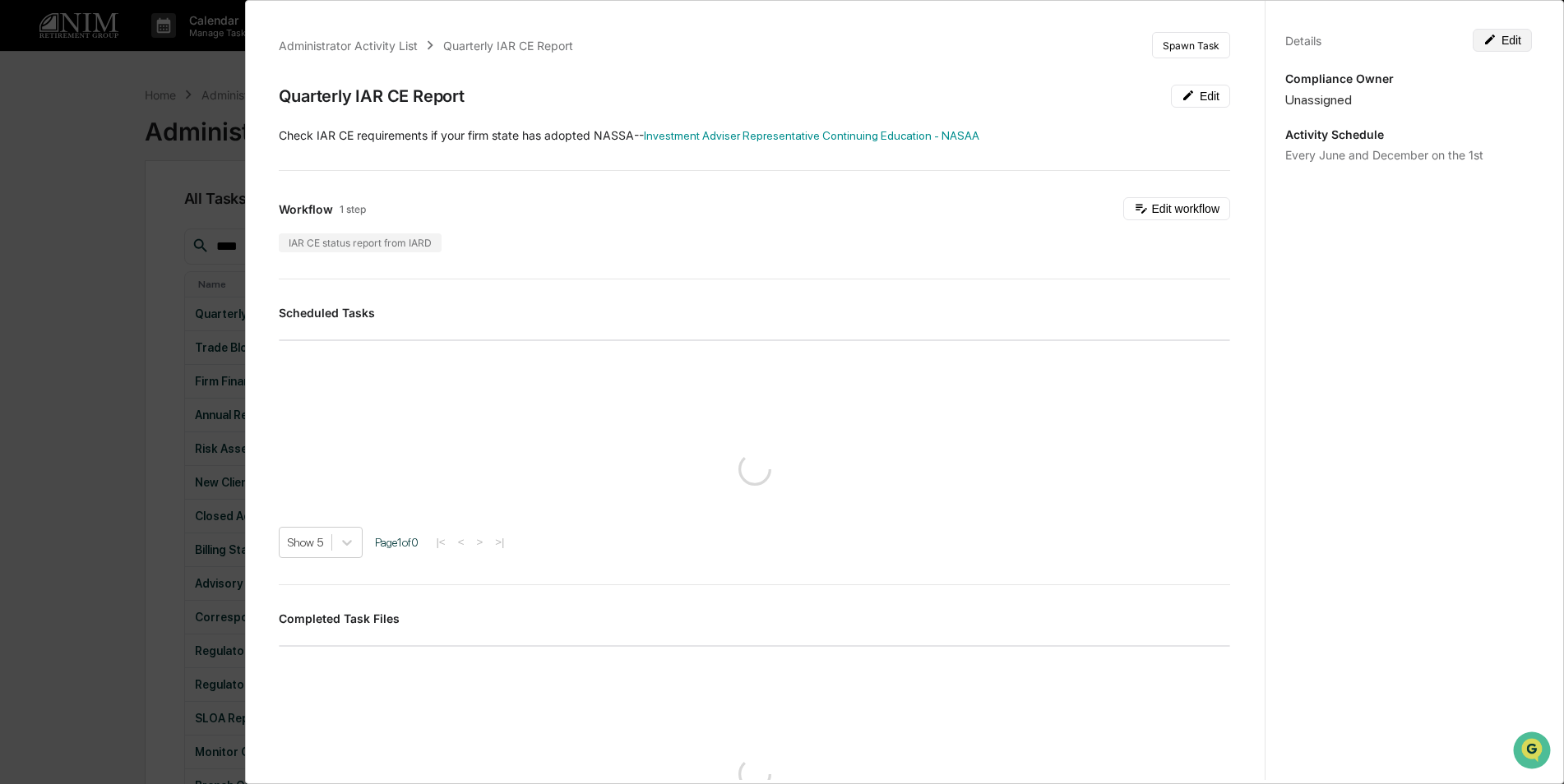
click at [1514, 34] on button "Edit" at bounding box center [1502, 40] width 60 height 23
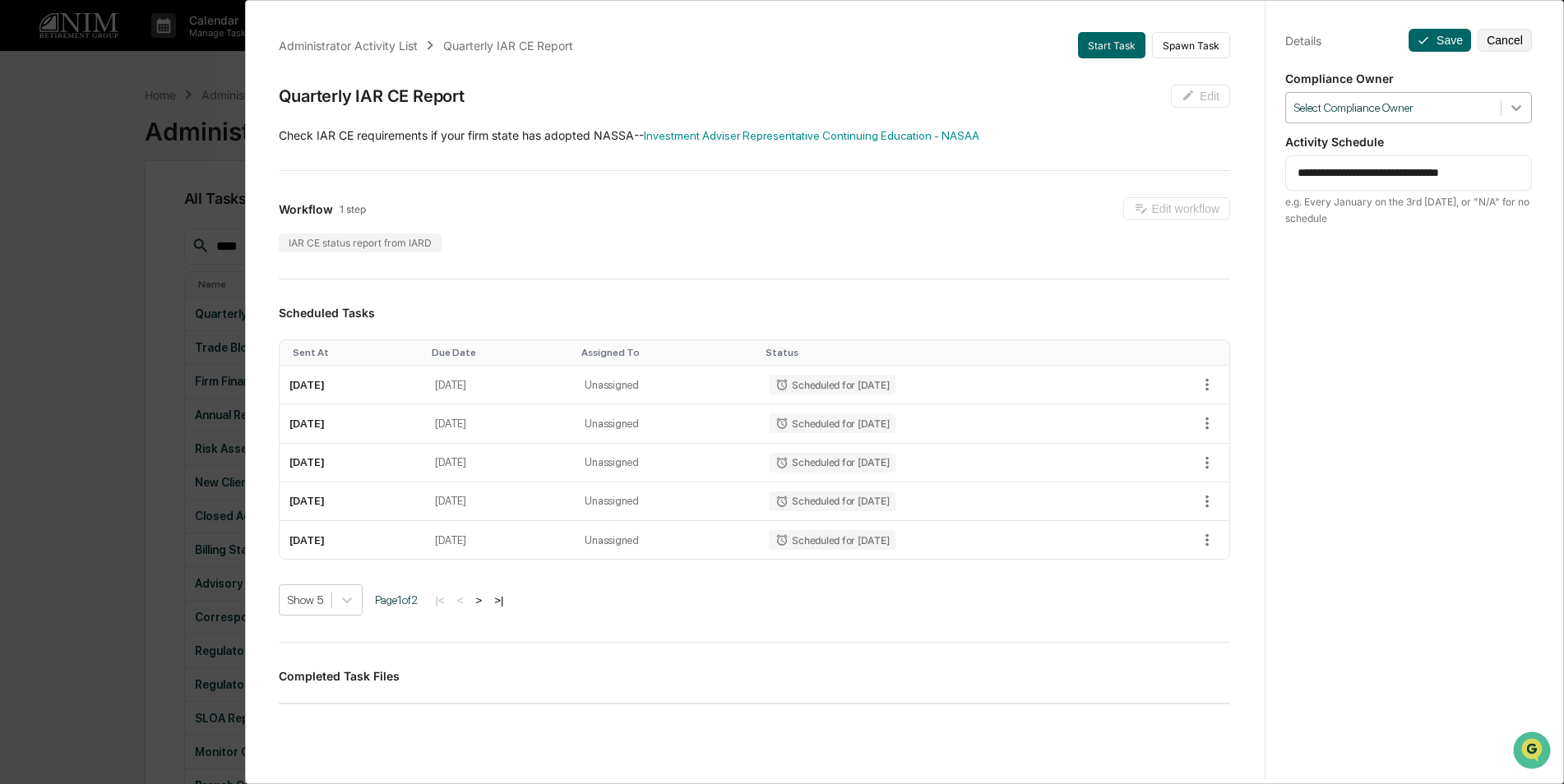
click at [1518, 112] on div at bounding box center [1516, 108] width 29 height 29
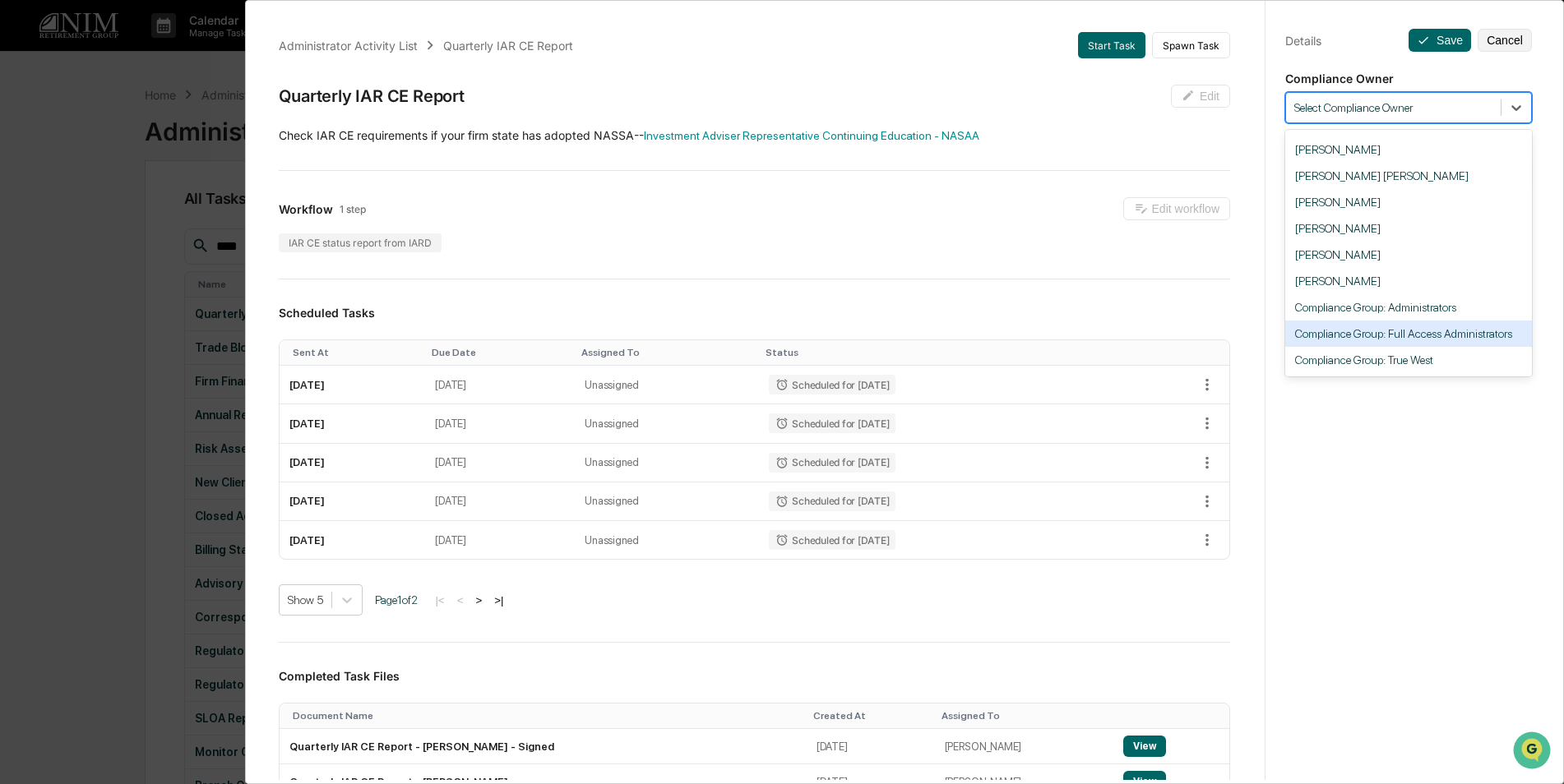
click at [1464, 333] on div "Compliance Group: Full Access Administrators" at bounding box center [1408, 334] width 246 height 27
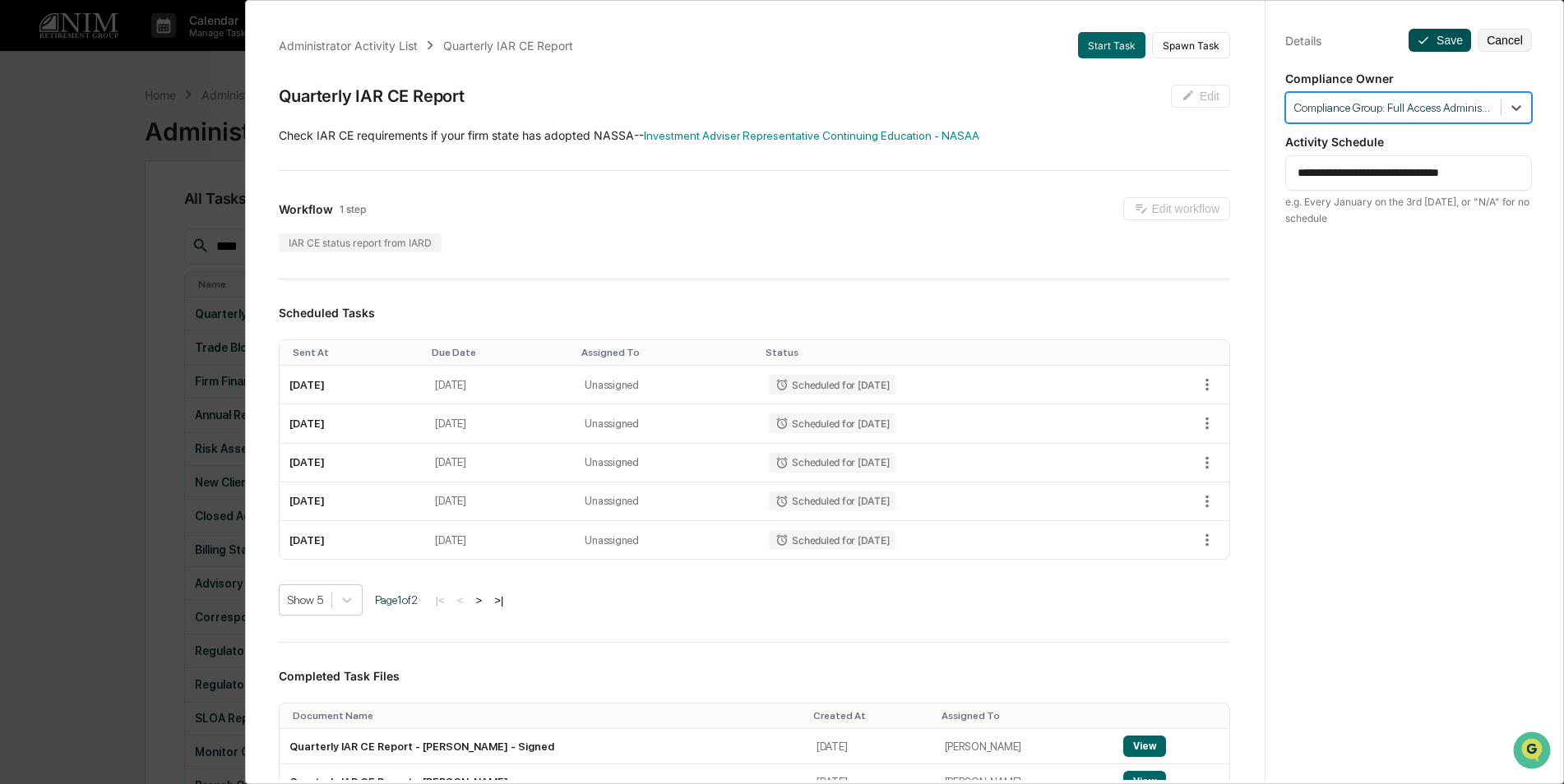
click at [1433, 32] on button "Save" at bounding box center [1440, 40] width 62 height 23
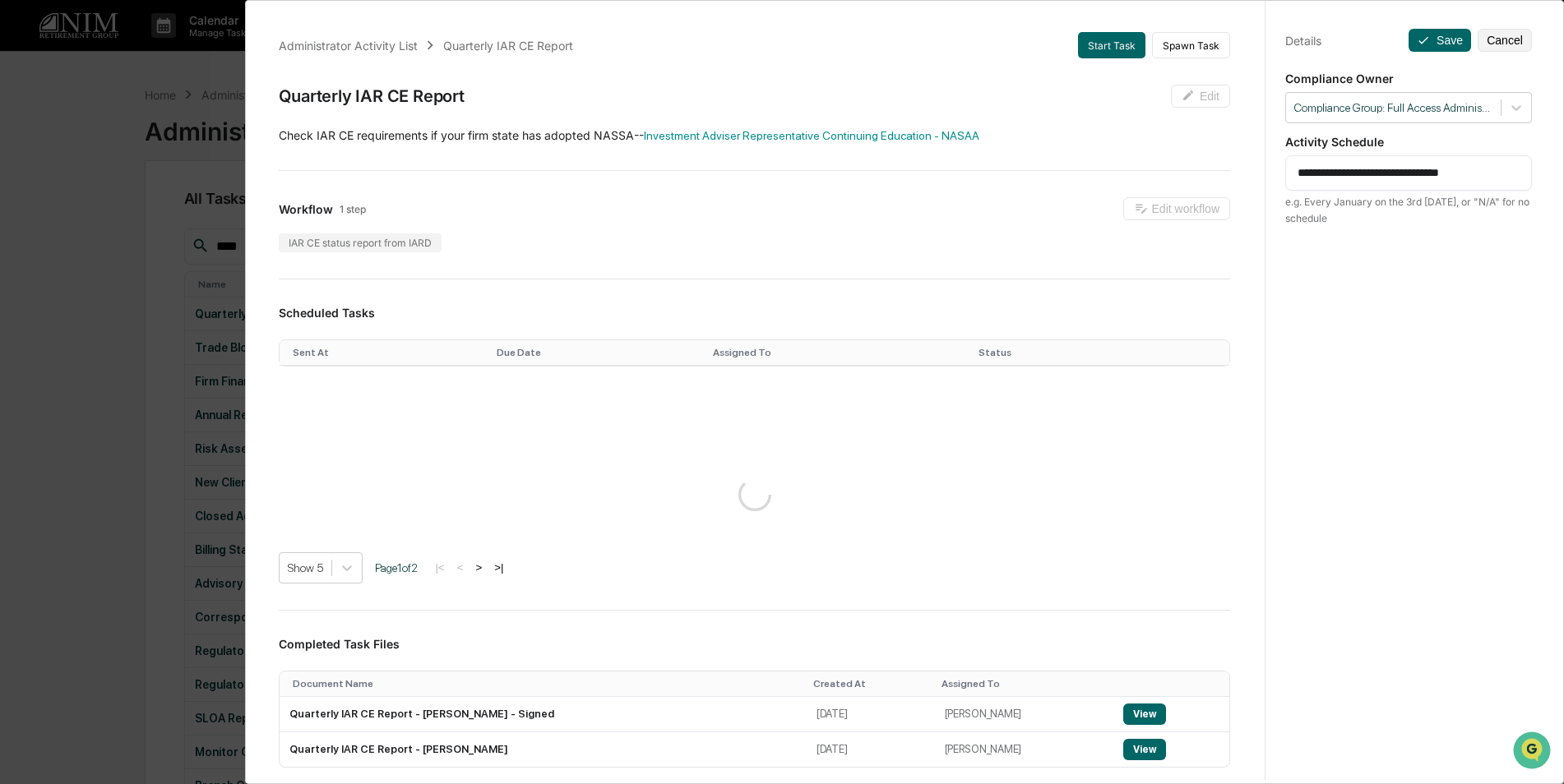
click at [82, 220] on div "**********" at bounding box center [782, 392] width 1564 height 784
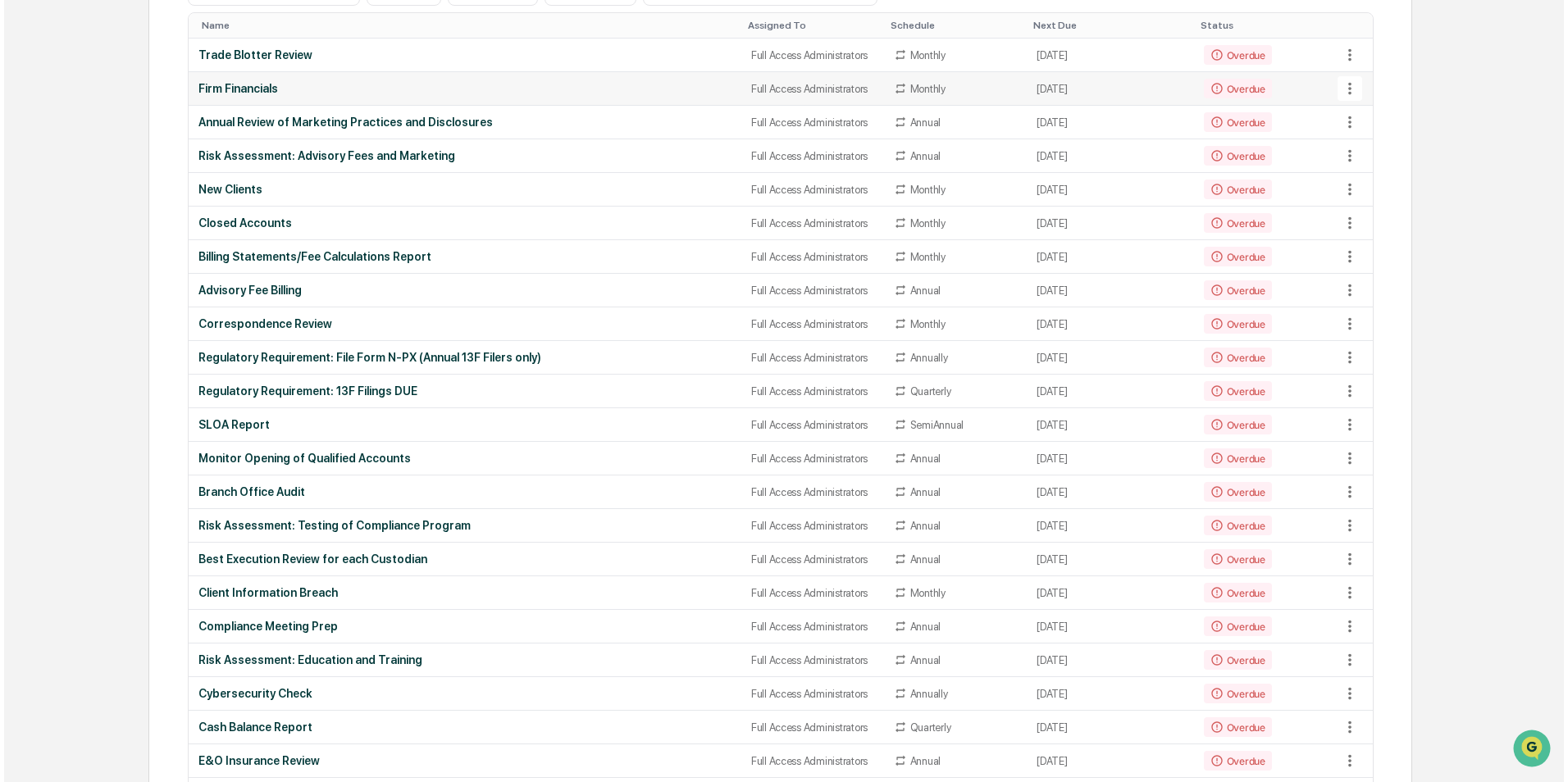
scroll to position [0, 0]
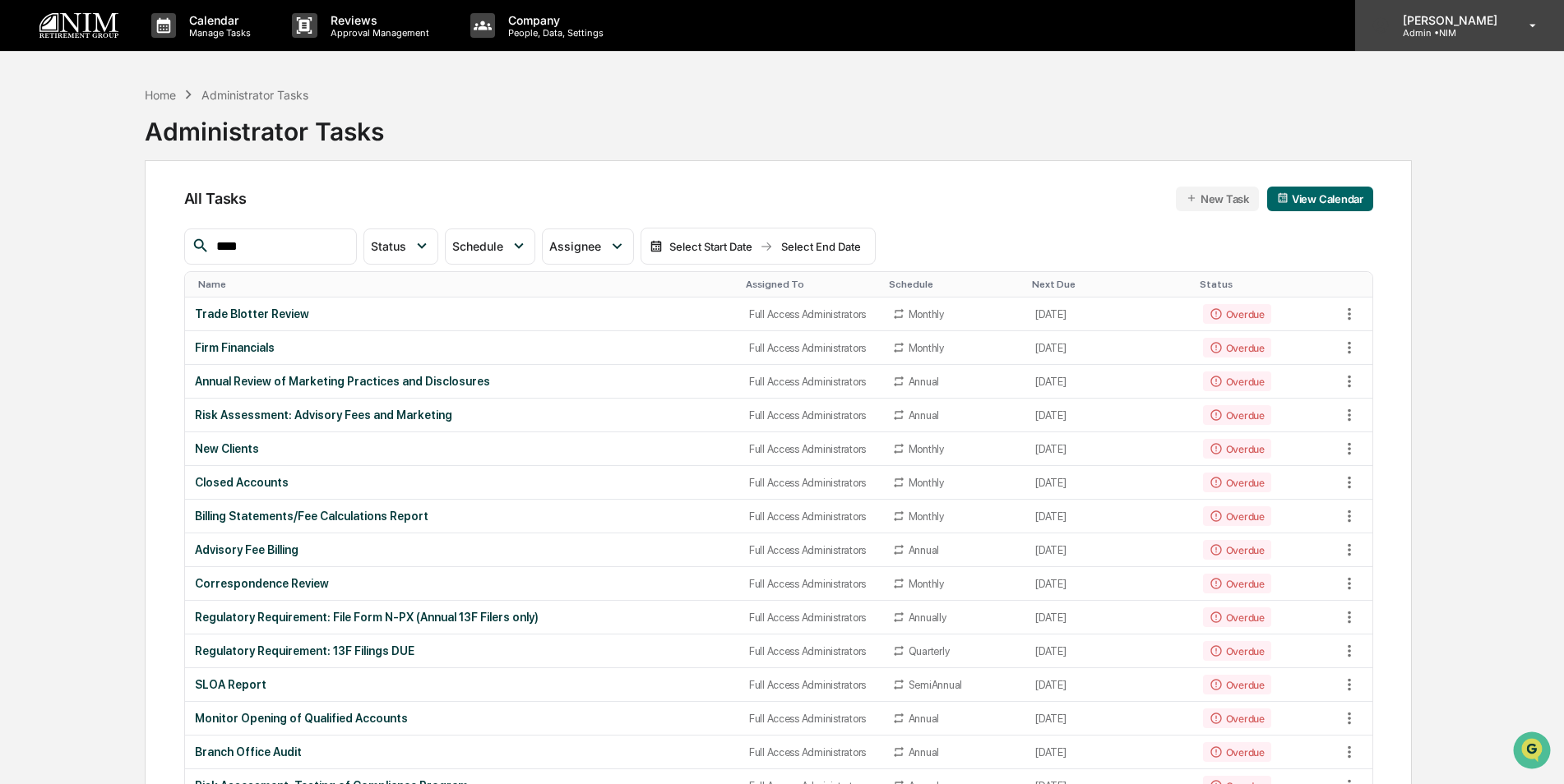
click at [1417, 39] on div "[PERSON_NAME] Admin • NIM" at bounding box center [1459, 25] width 209 height 51
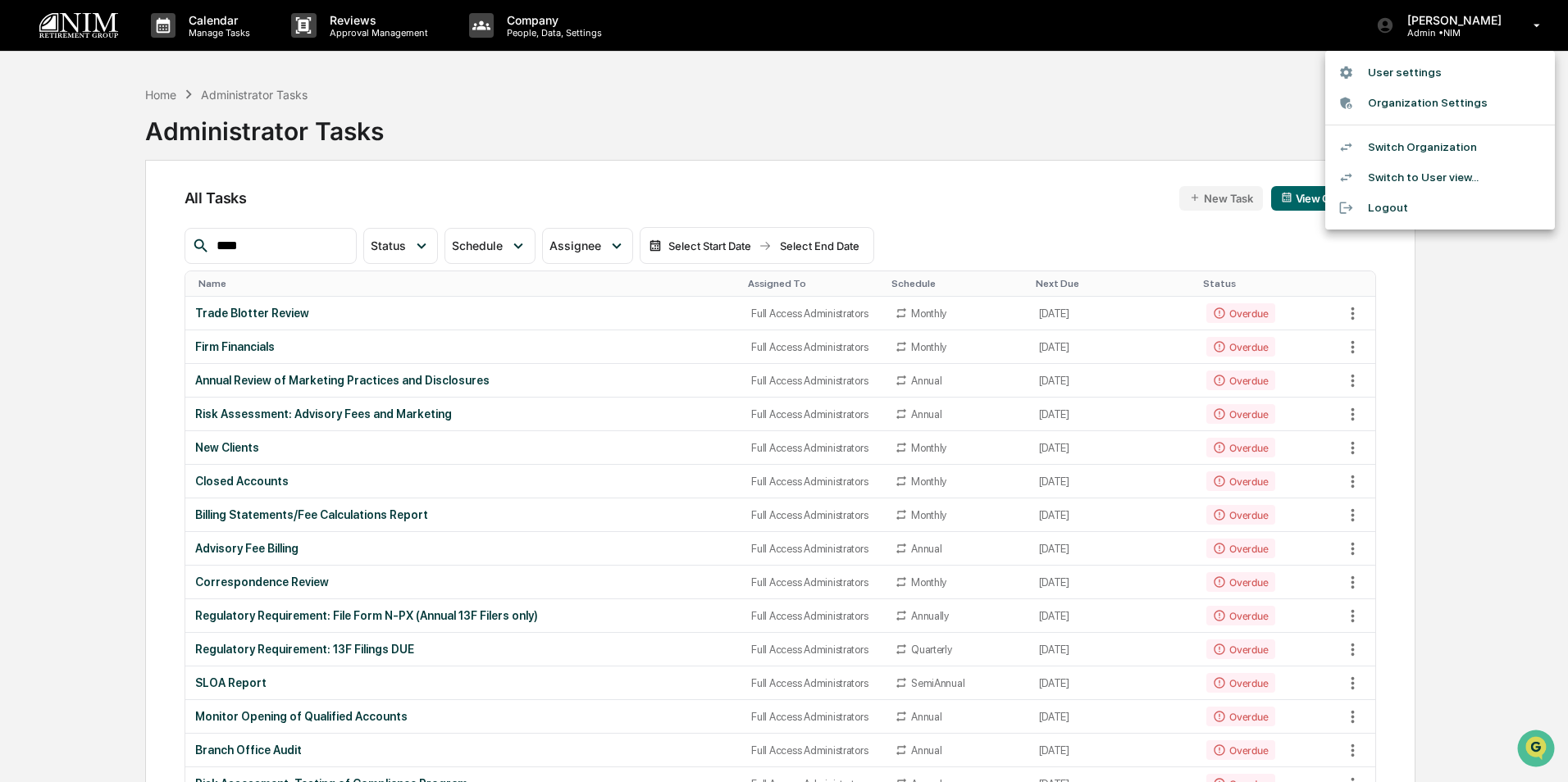
click at [1426, 145] on li "Switch Organization" at bounding box center [1440, 147] width 230 height 30
